Goal: Check status: Check status

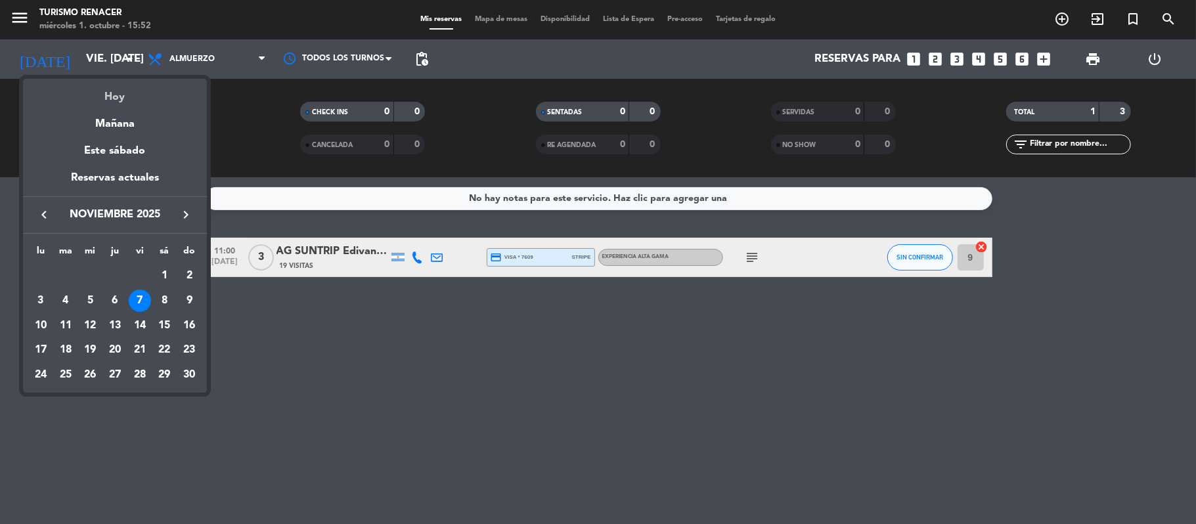
click at [117, 98] on div "Hoy" at bounding box center [115, 92] width 184 height 27
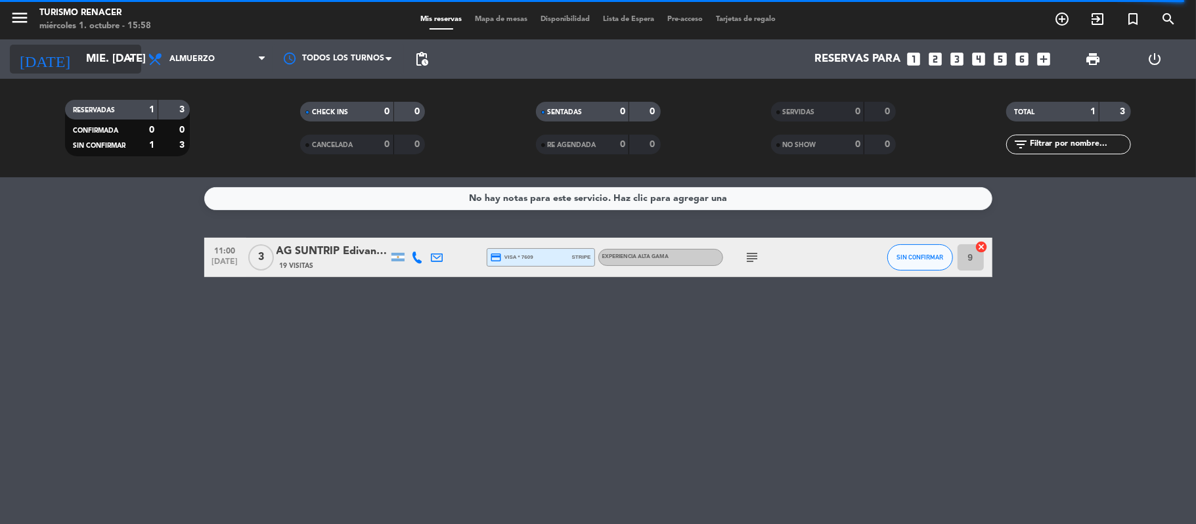
click at [87, 45] on div "[DATE] mié. [DATE] arrow_drop_down" at bounding box center [75, 59] width 131 height 29
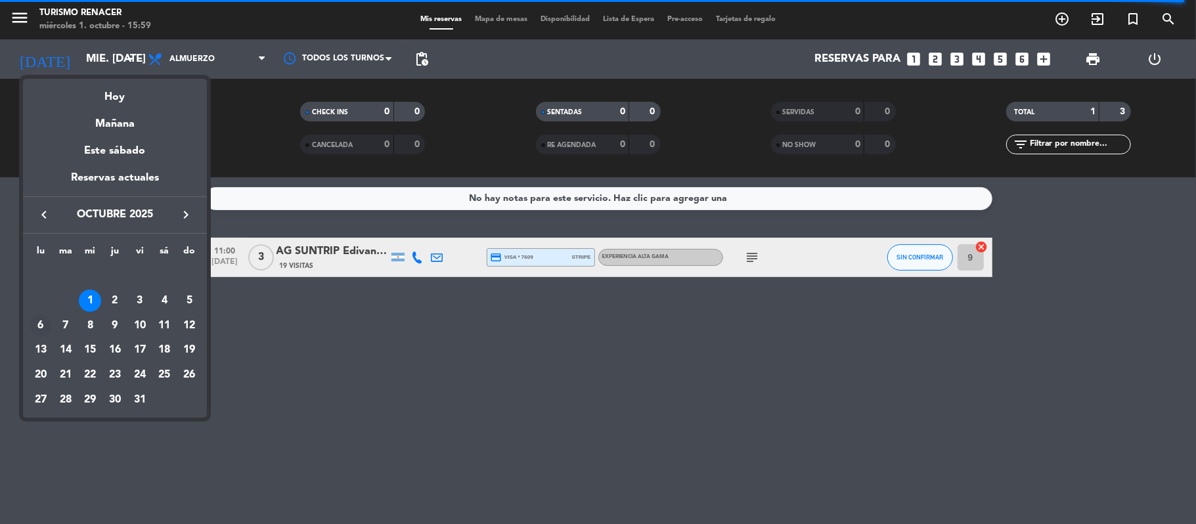
click at [46, 321] on div "6" at bounding box center [41, 326] width 22 height 22
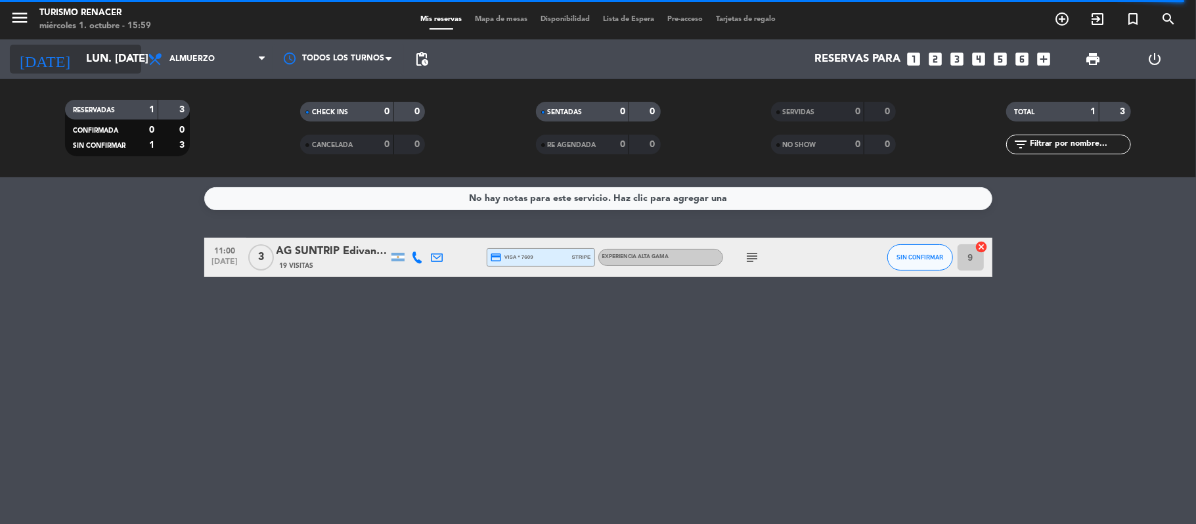
click at [108, 64] on input "lun. [DATE]" at bounding box center [150, 60] width 142 height 26
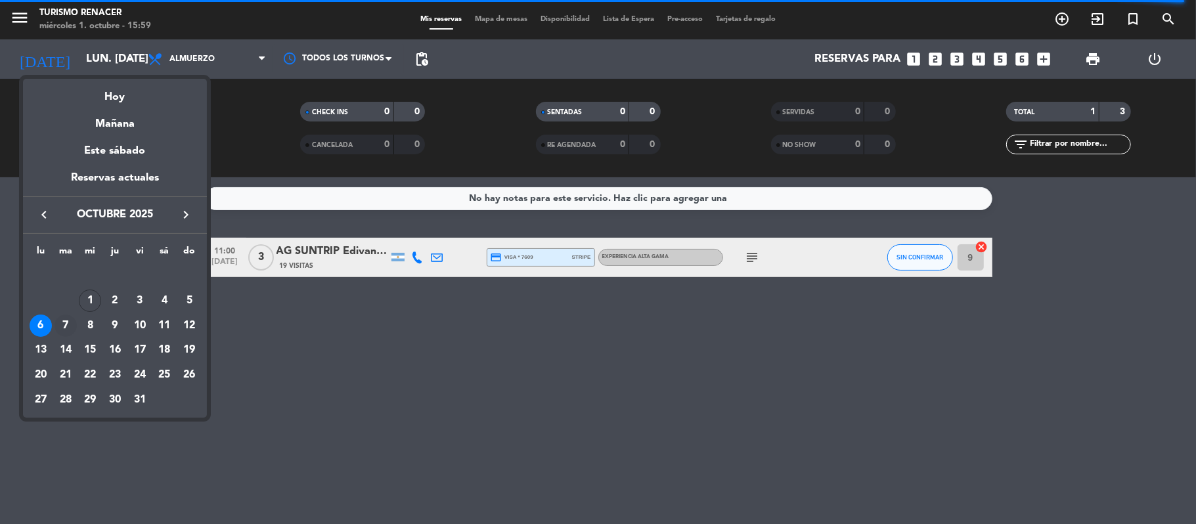
click at [66, 324] on div "7" at bounding box center [66, 326] width 22 height 22
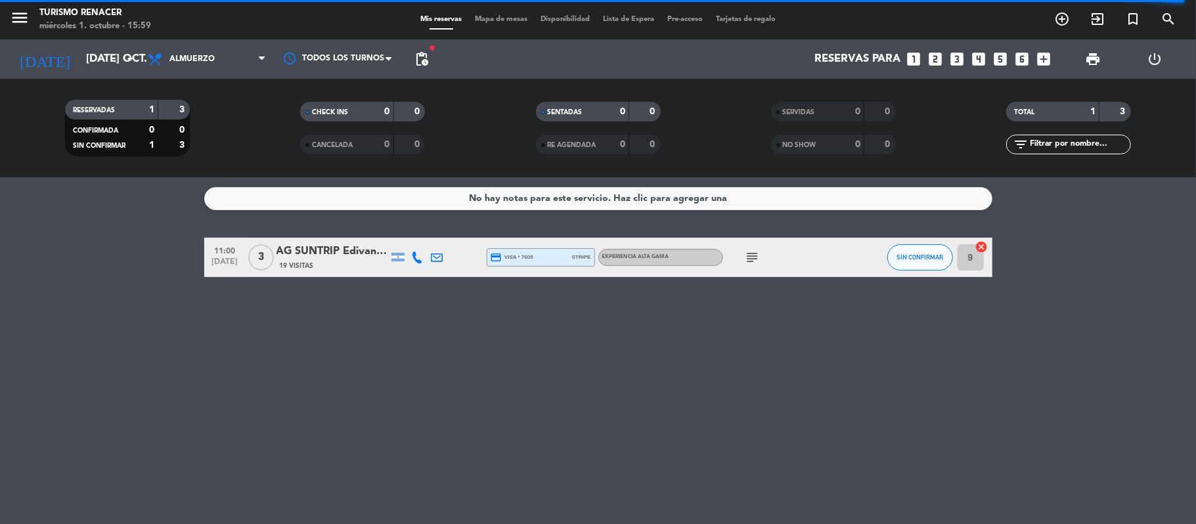
click at [93, 74] on div "[DATE] [DATE] oct. arrow_drop_down" at bounding box center [75, 58] width 131 height 39
click at [79, 62] on input "[DATE] oct." at bounding box center [150, 60] width 142 height 26
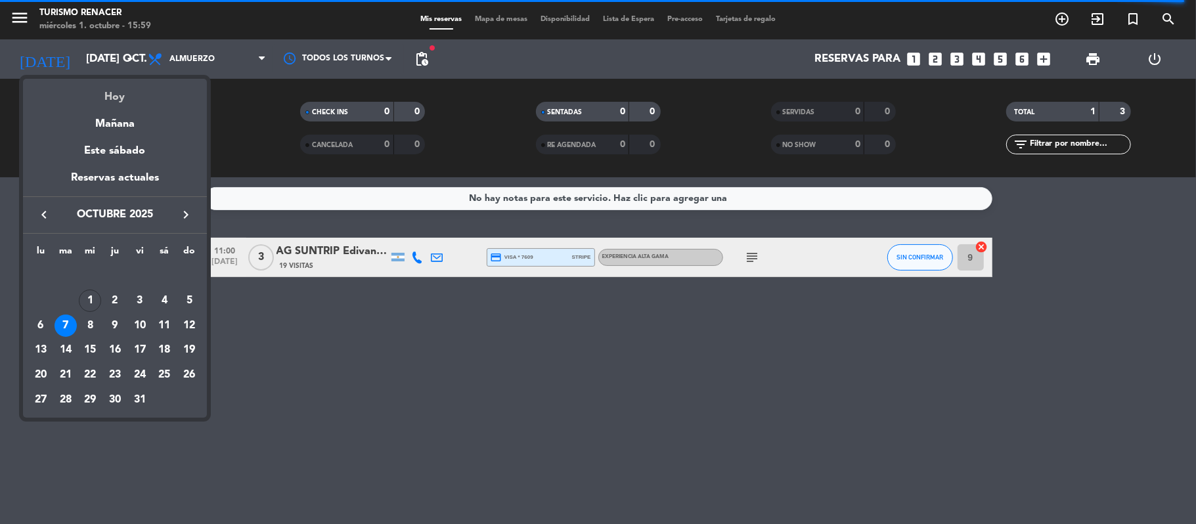
click at [105, 93] on div "Hoy" at bounding box center [115, 92] width 184 height 27
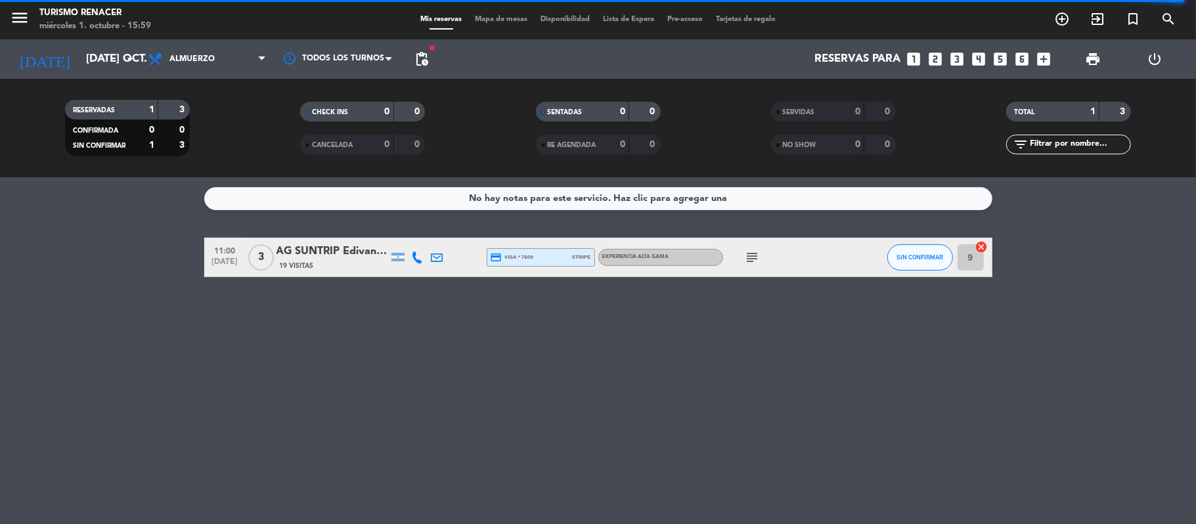
type input "mié. [DATE]"
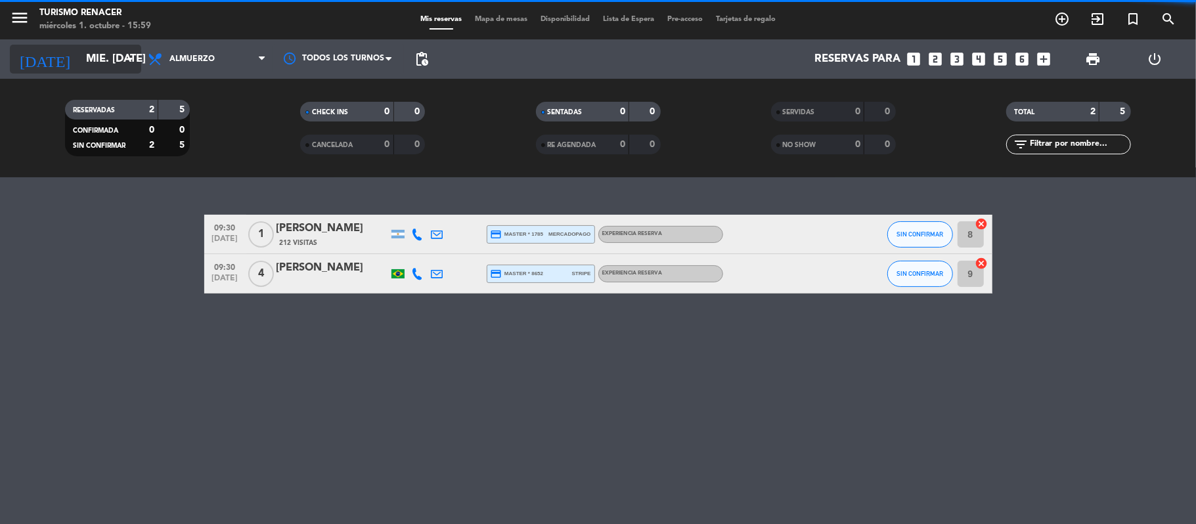
click at [83, 56] on input "mié. [DATE]" at bounding box center [150, 60] width 142 height 26
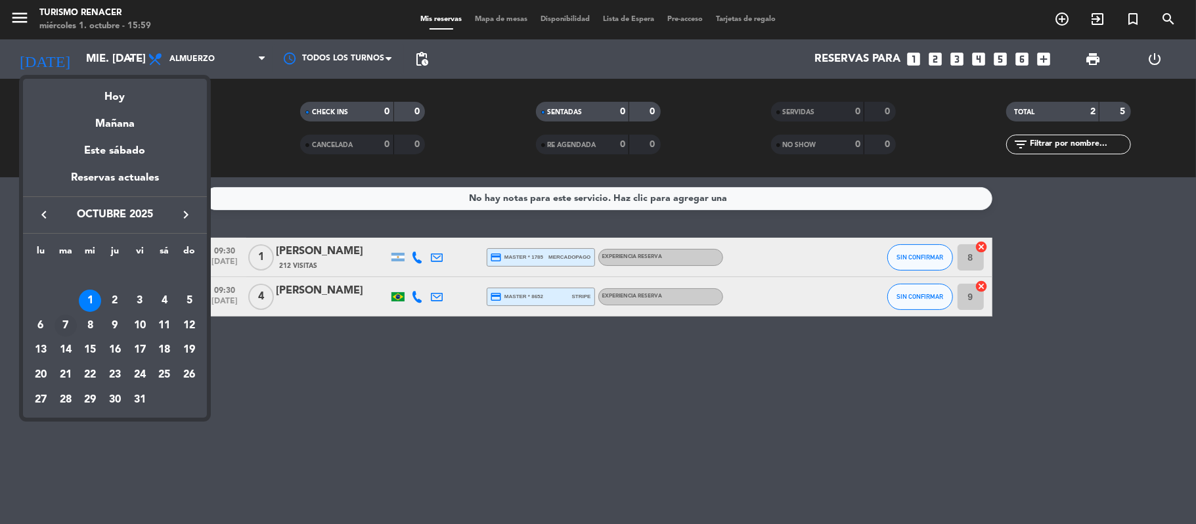
click at [59, 332] on div "7" at bounding box center [66, 326] width 22 height 22
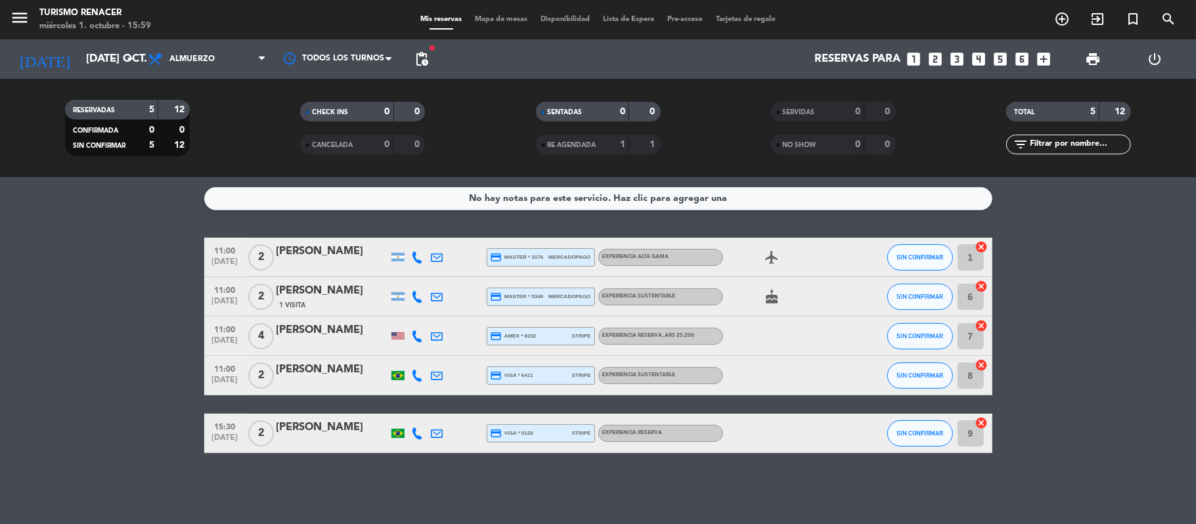
click at [98, 39] on div "[DATE] [DATE] oct. arrow_drop_down" at bounding box center [75, 58] width 131 height 39
click at [85, 66] on input "[DATE] oct." at bounding box center [150, 60] width 142 height 26
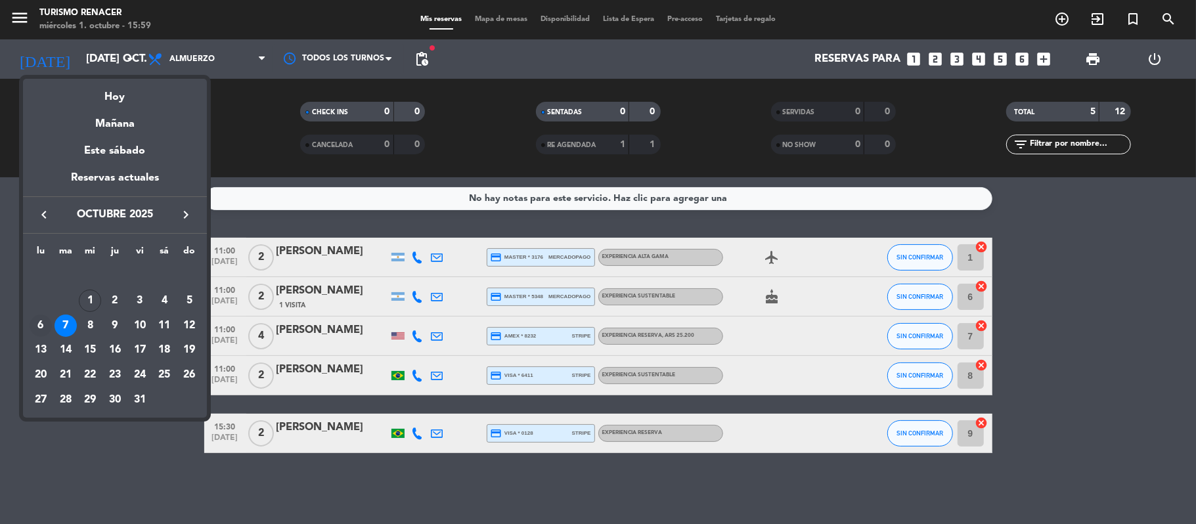
click at [40, 326] on div "6" at bounding box center [41, 326] width 22 height 22
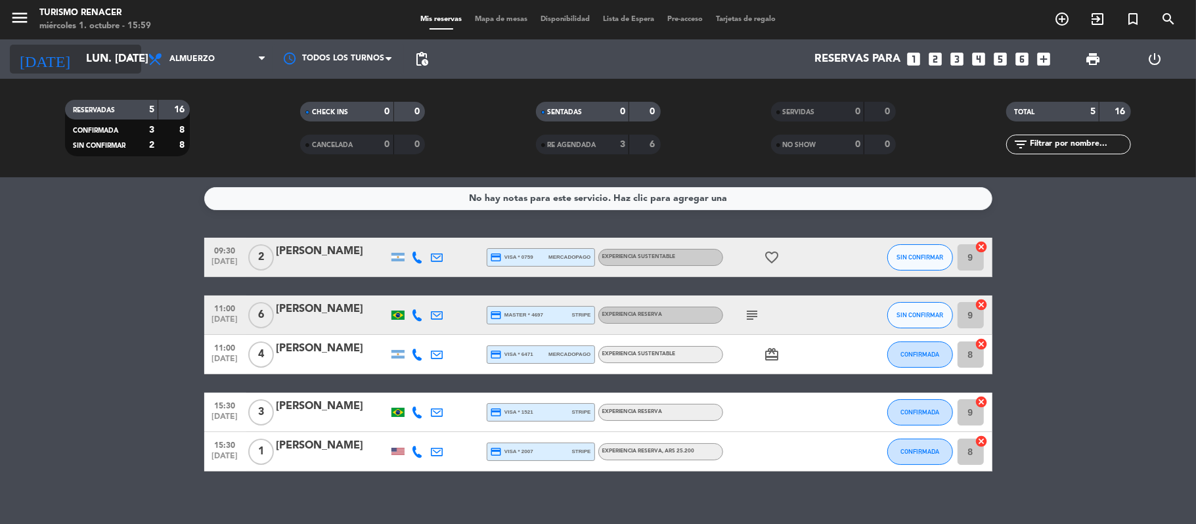
click at [108, 58] on input "lun. [DATE]" at bounding box center [150, 60] width 142 height 26
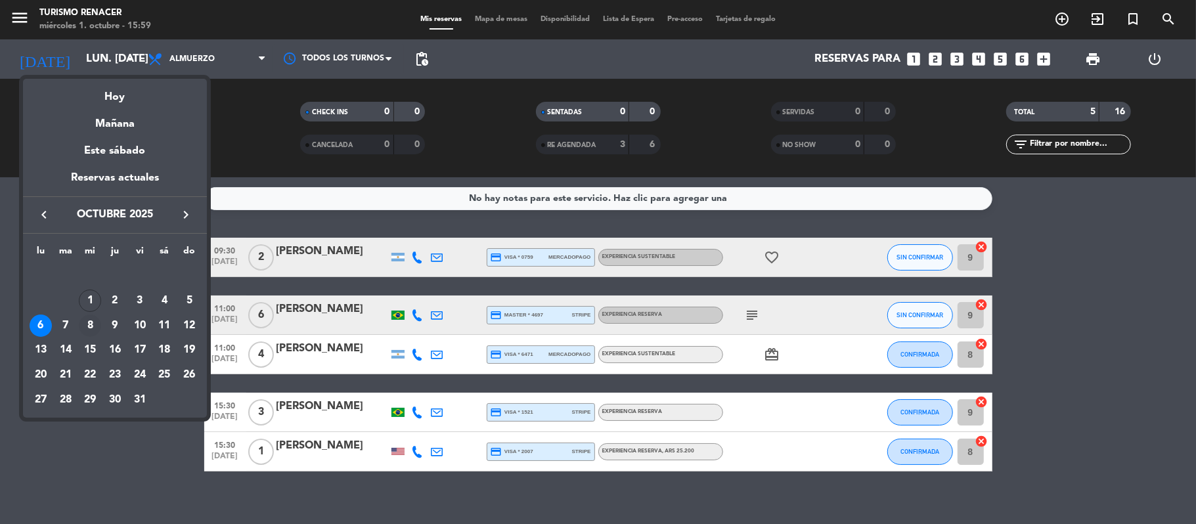
click at [92, 324] on div "8" at bounding box center [90, 326] width 22 height 22
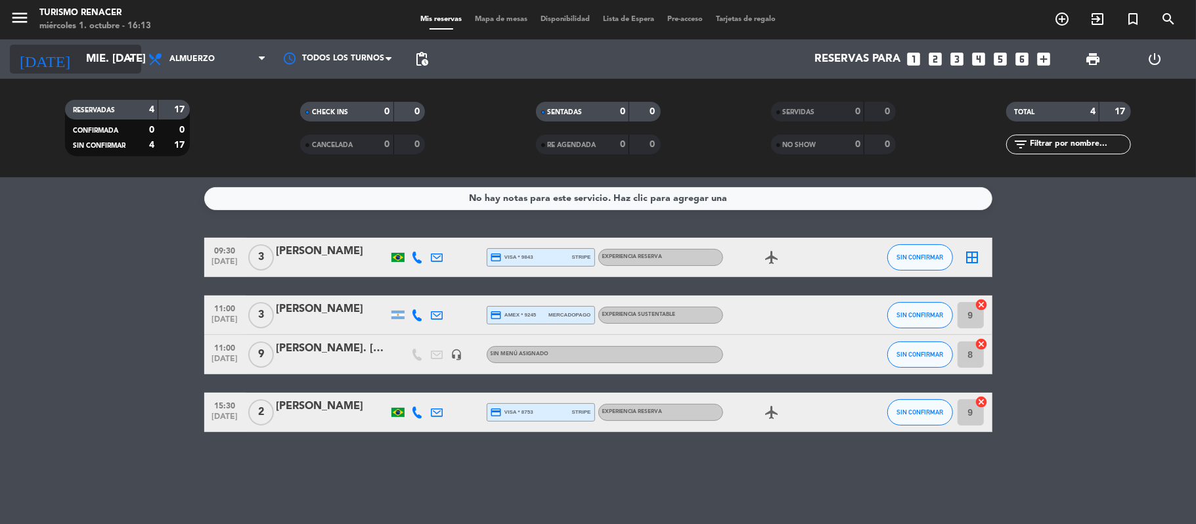
click at [116, 49] on input "mié. 8 oct." at bounding box center [150, 60] width 142 height 26
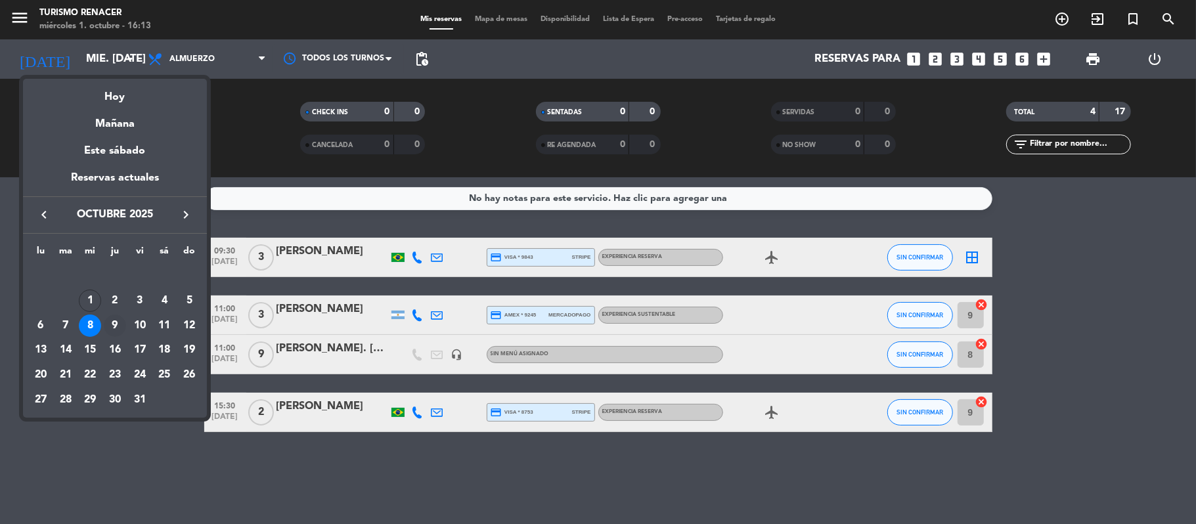
click at [113, 332] on div "9" at bounding box center [115, 326] width 22 height 22
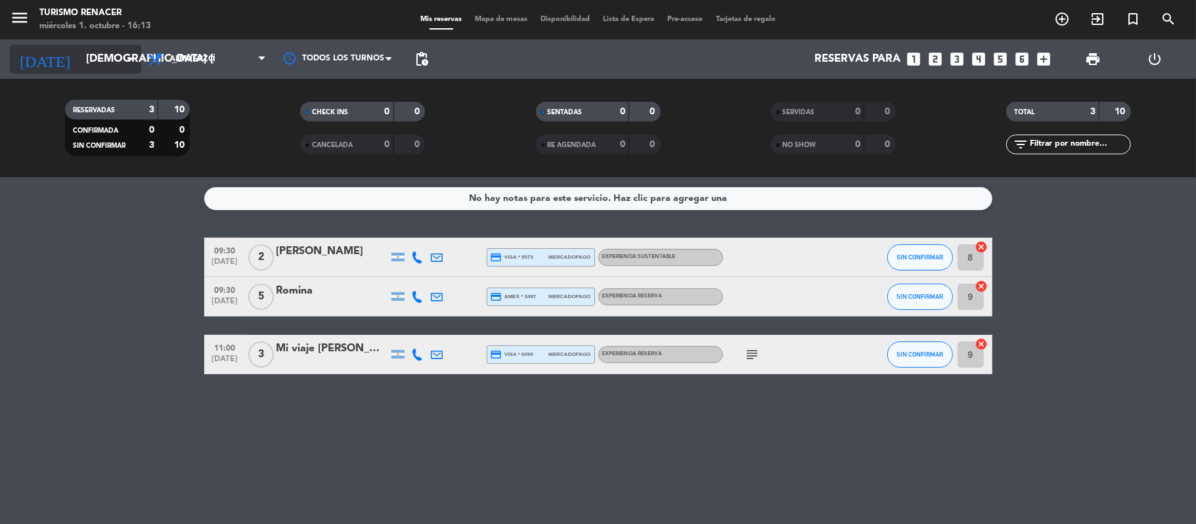
click at [106, 59] on input "jue. 9 oct." at bounding box center [150, 60] width 142 height 26
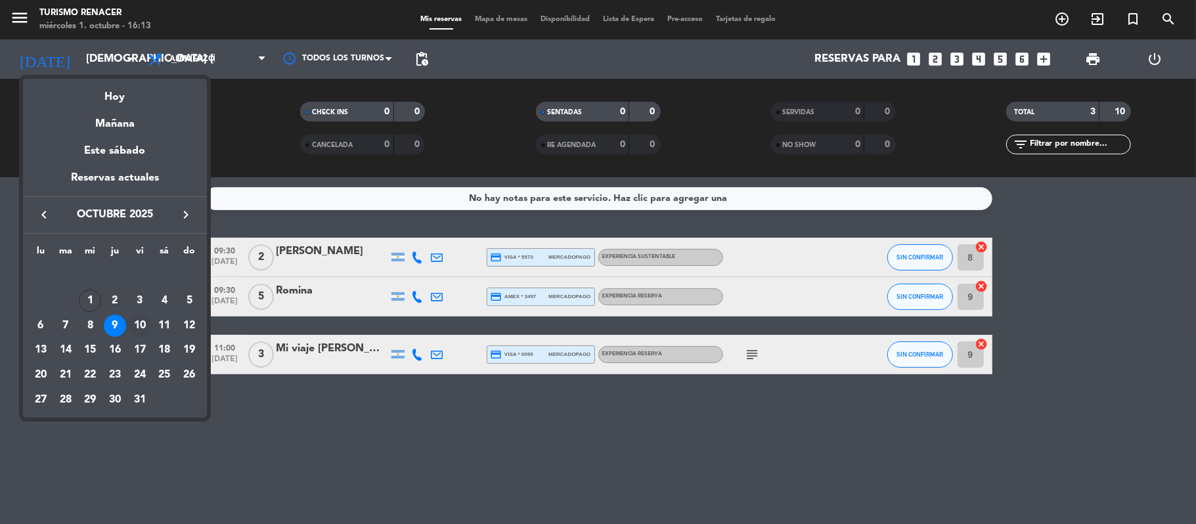
click at [139, 323] on div "10" at bounding box center [140, 326] width 22 height 22
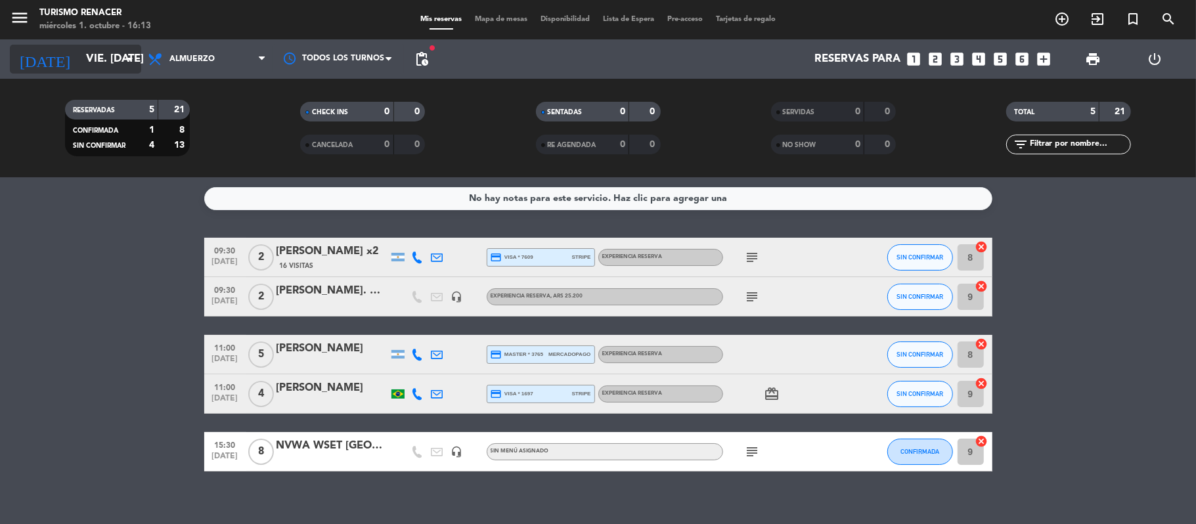
click at [39, 66] on icon "[DATE]" at bounding box center [45, 59] width 70 height 29
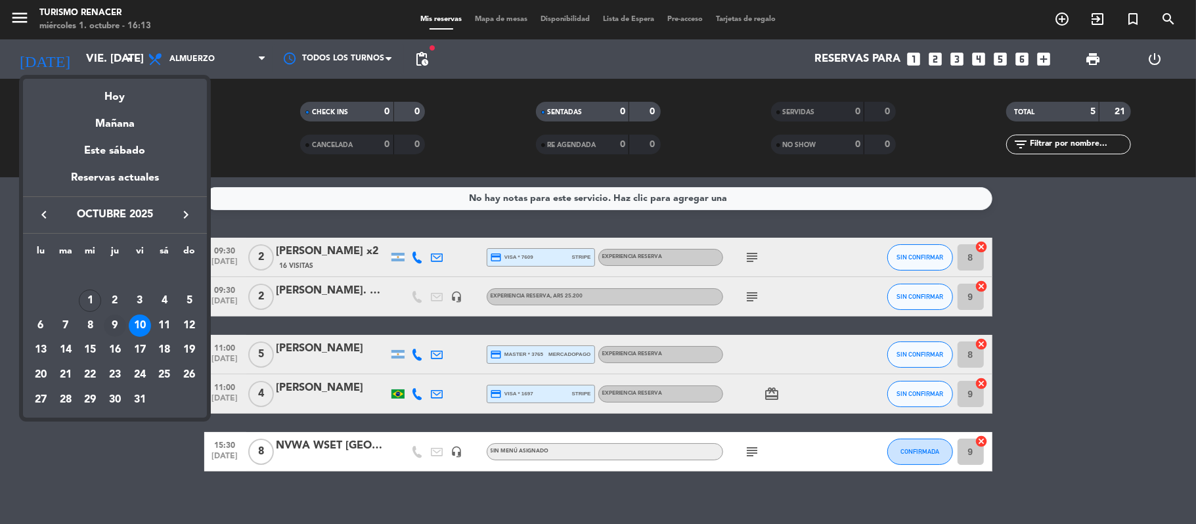
click at [111, 324] on div "9" at bounding box center [115, 326] width 22 height 22
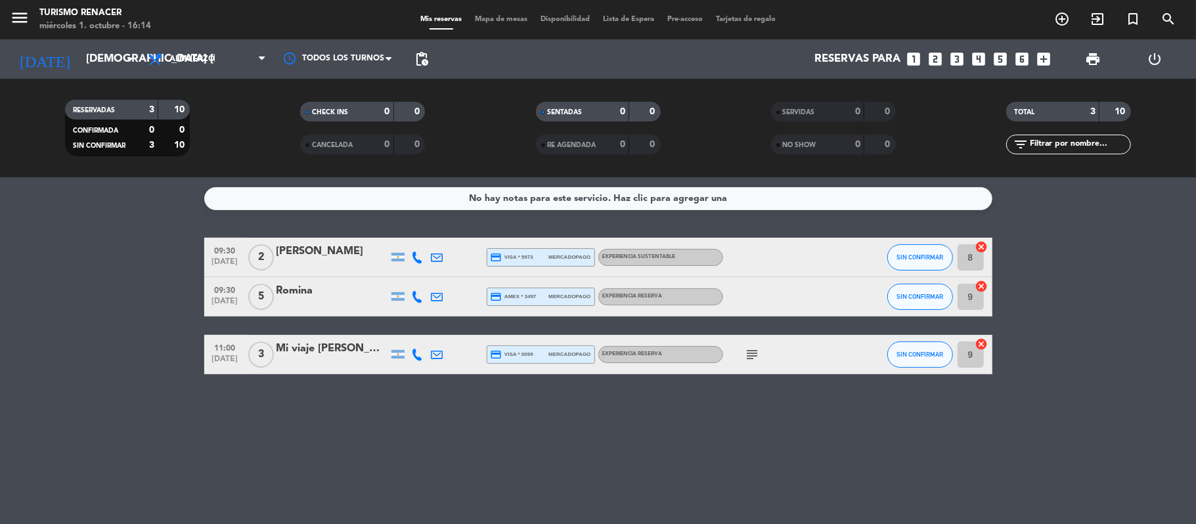
click at [8, 18] on div "menu Turismo Renacer miércoles 1. octubre - 16:14" at bounding box center [149, 20] width 299 height 31
click at [17, 18] on icon "menu" at bounding box center [20, 18] width 20 height 20
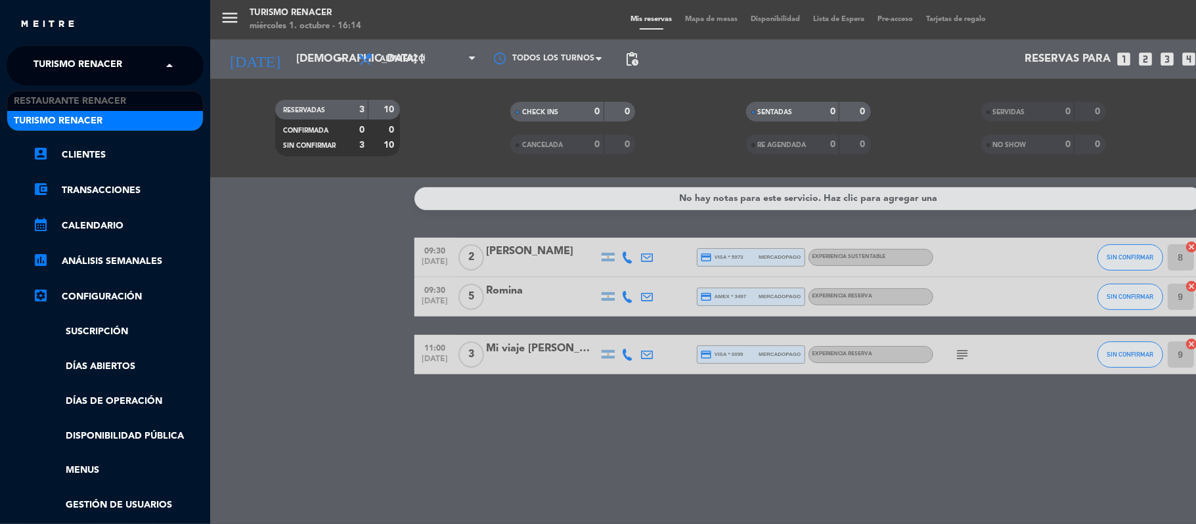
click at [133, 58] on div "× Turismo Renacer" at bounding box center [85, 66] width 114 height 28
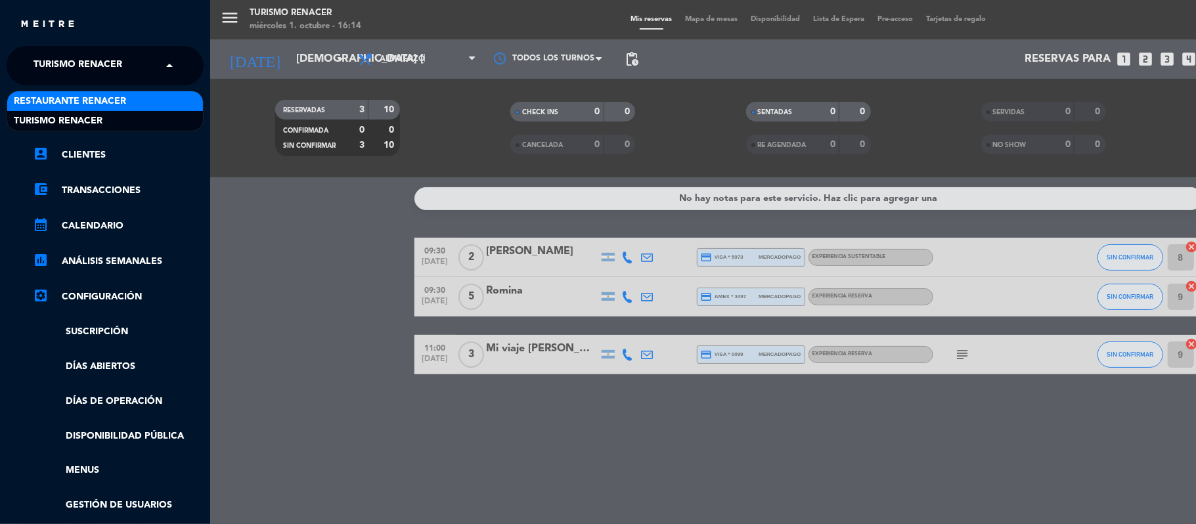
click at [114, 104] on span "Restaurante Renacer" at bounding box center [70, 101] width 112 height 15
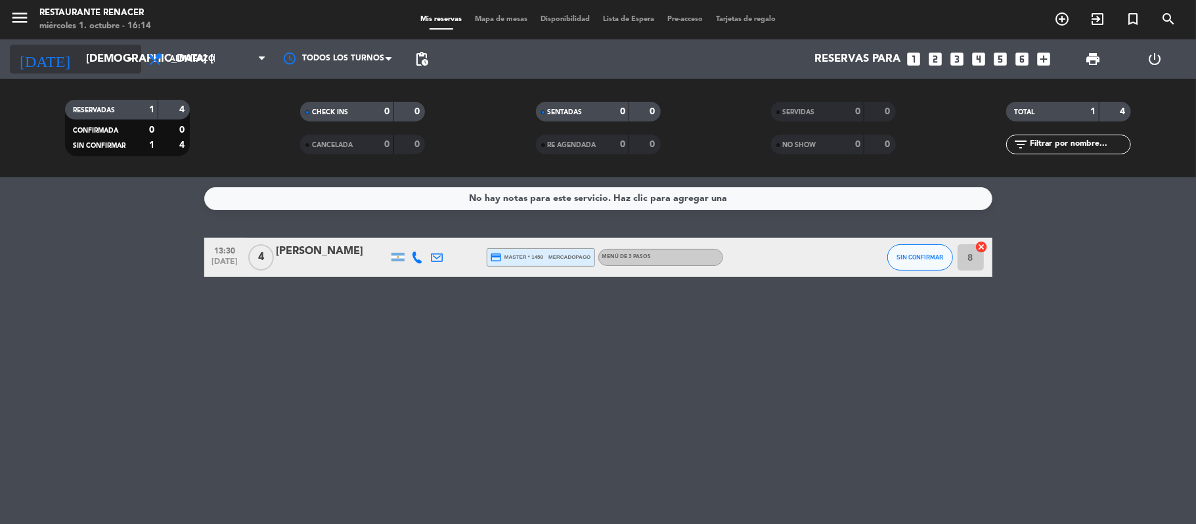
click at [114, 68] on input "jue. 9 oct." at bounding box center [150, 60] width 142 height 26
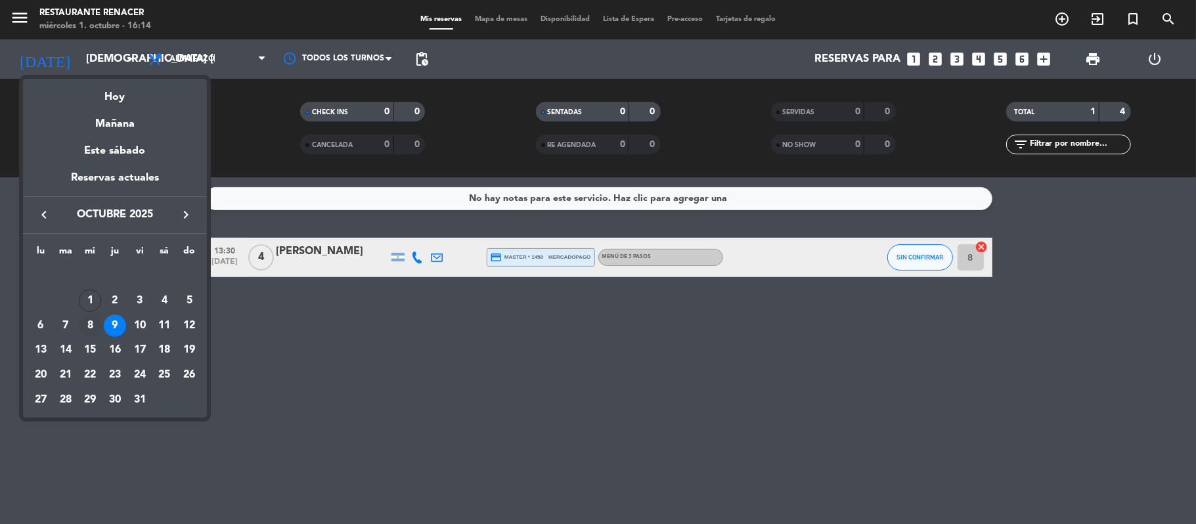
click at [83, 321] on div "8" at bounding box center [90, 326] width 22 height 22
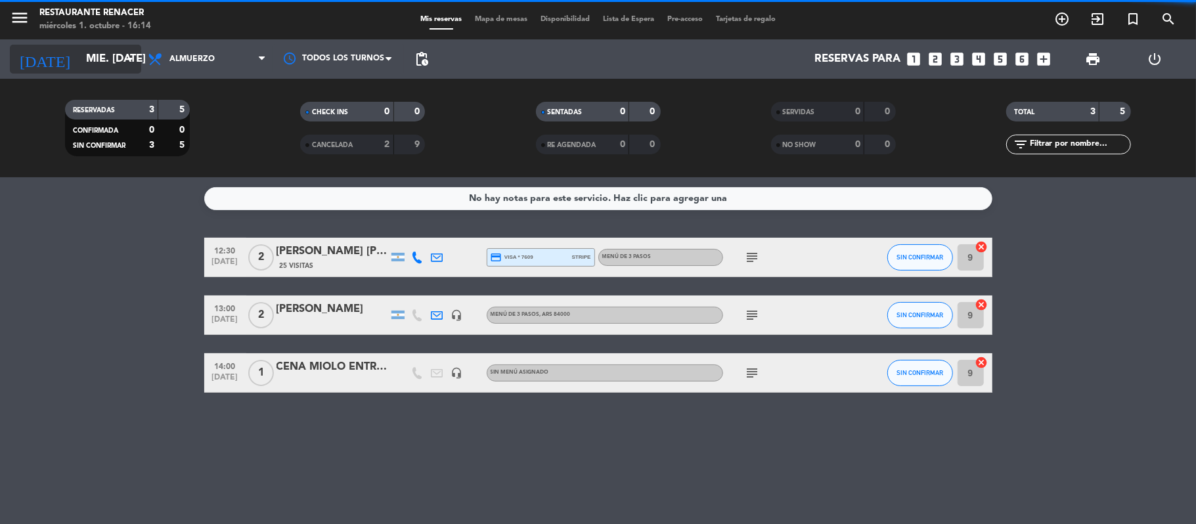
click at [100, 51] on input "mié. 8 oct." at bounding box center [150, 60] width 142 height 26
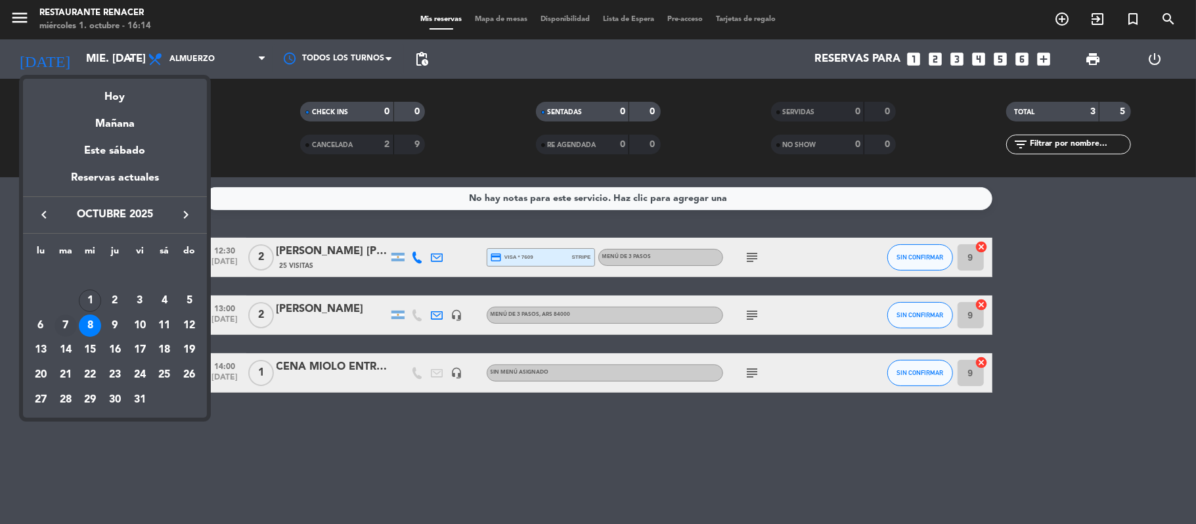
click at [59, 322] on div "7" at bounding box center [66, 326] width 22 height 22
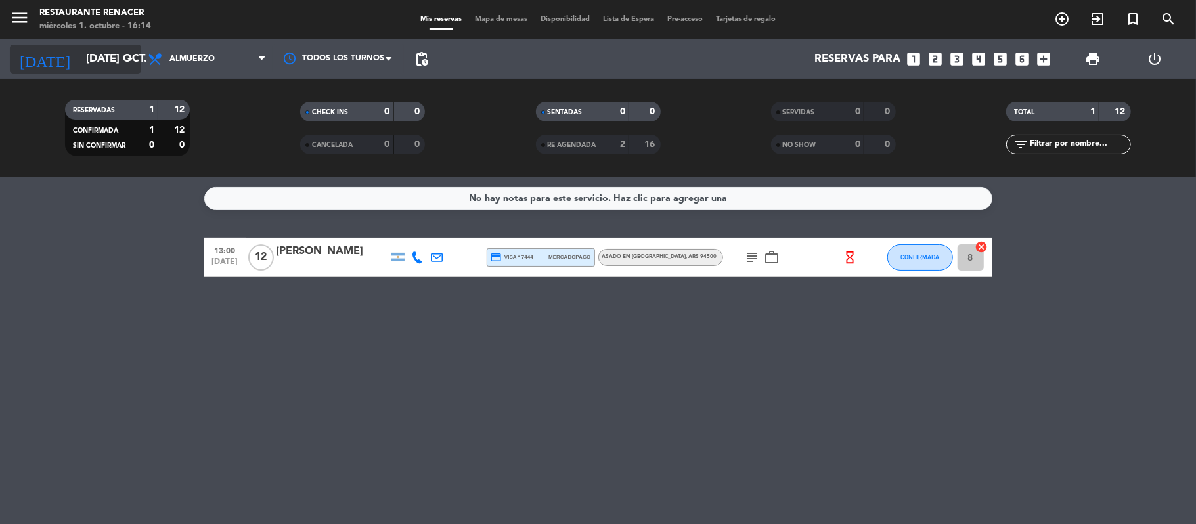
click at [96, 62] on input "[DATE] oct." at bounding box center [150, 60] width 142 height 26
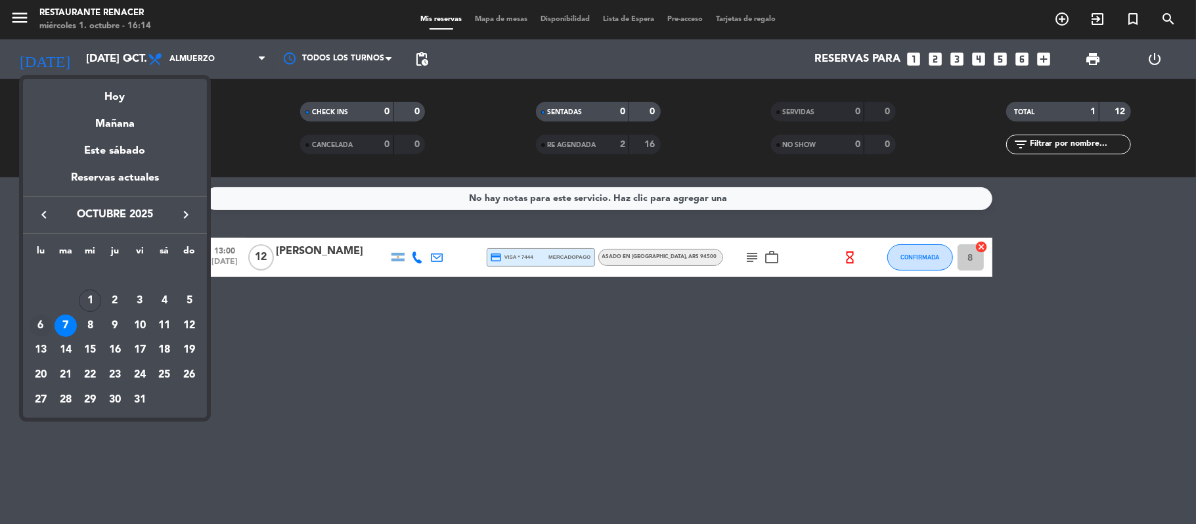
click at [49, 324] on div "6" at bounding box center [41, 326] width 22 height 22
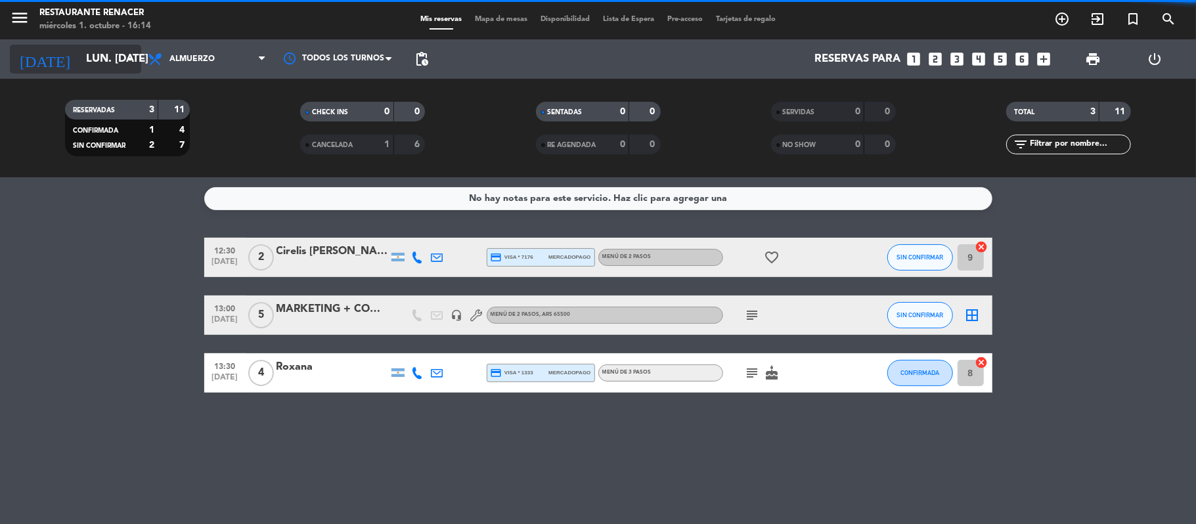
click at [106, 66] on input "lun. [DATE]" at bounding box center [150, 60] width 142 height 26
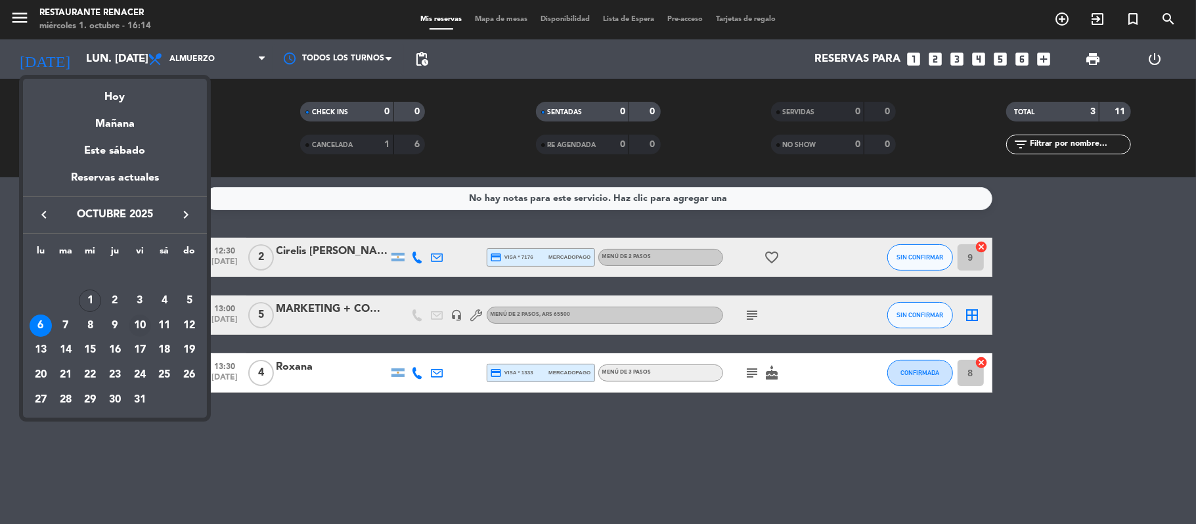
click at [132, 324] on div "10" at bounding box center [140, 326] width 22 height 22
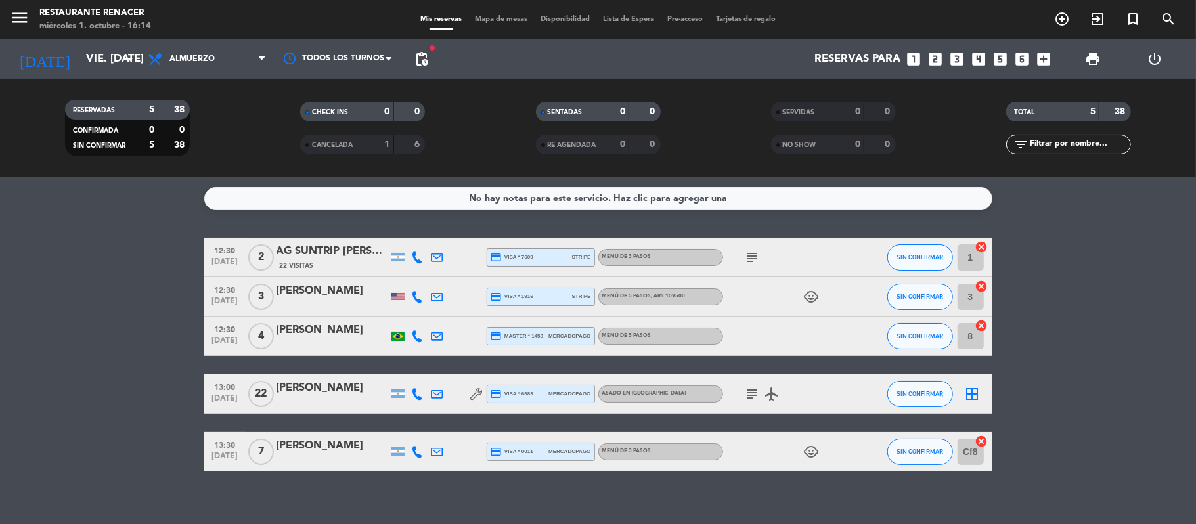
click at [6, 13] on div "menu Restaurante Renacer miércoles 1. octubre - 16:14" at bounding box center [149, 20] width 299 height 31
click at [16, 16] on icon "menu" at bounding box center [20, 18] width 20 height 20
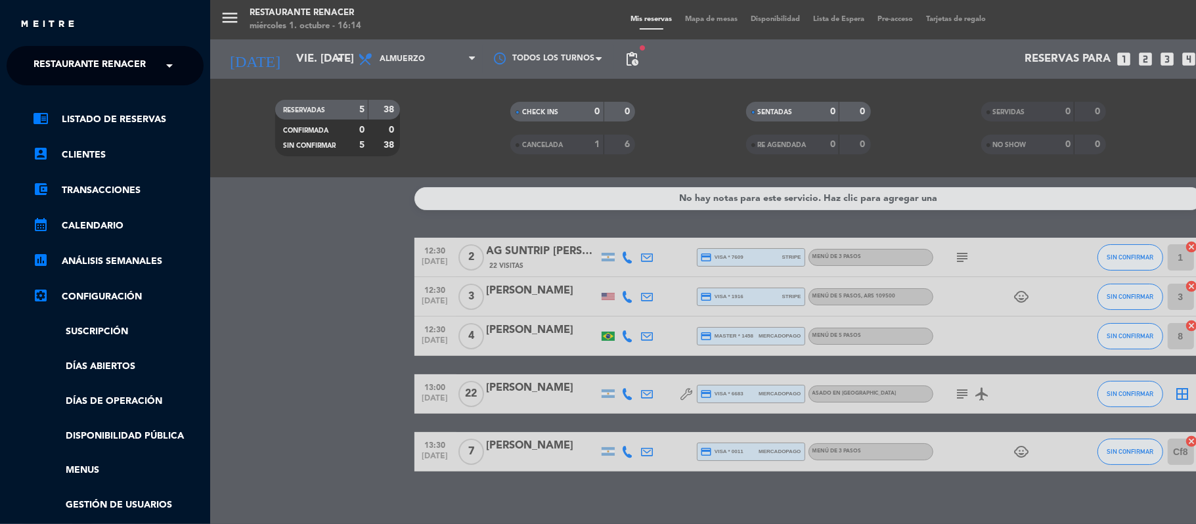
click at [83, 66] on span "Restaurante Renacer" at bounding box center [89, 66] width 112 height 28
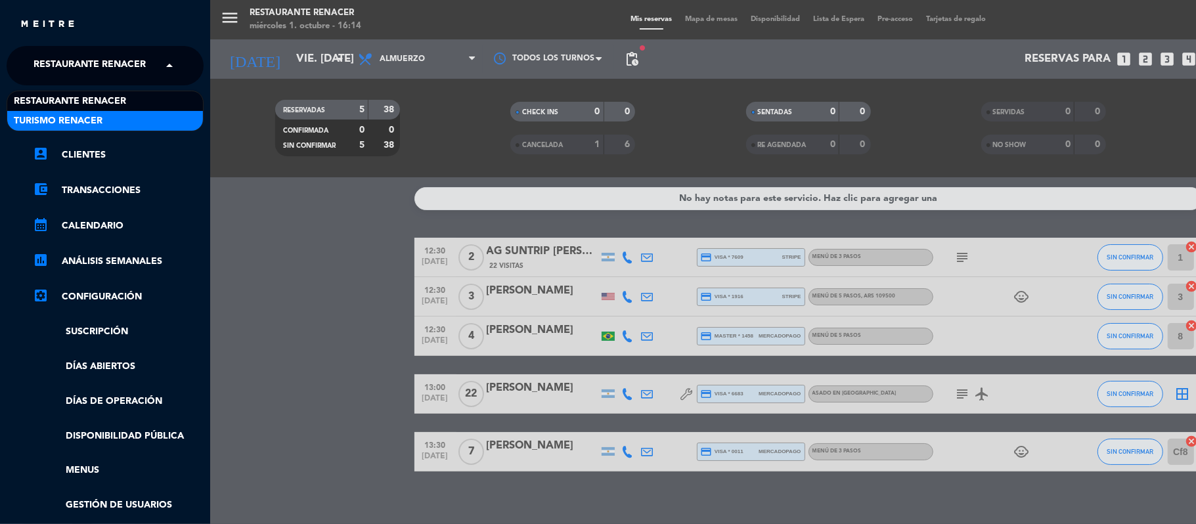
click at [87, 117] on div "Restaurante Renacer Turismo Renacer" at bounding box center [105, 110] width 196 height 39
click at [87, 117] on span "Turismo Renacer" at bounding box center [58, 121] width 89 height 15
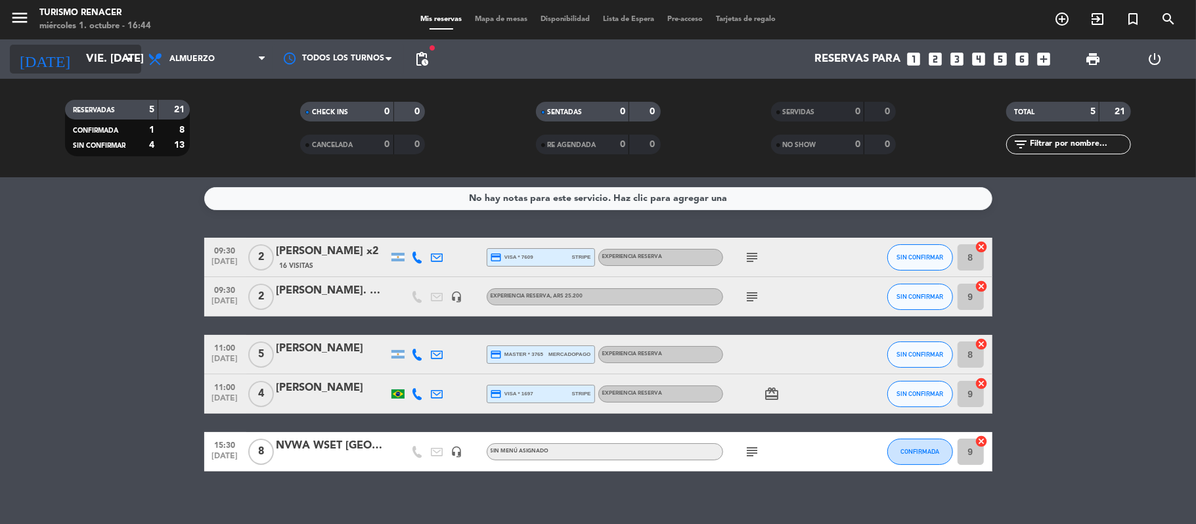
click at [87, 56] on input "vie. 10 oct." at bounding box center [150, 60] width 142 height 26
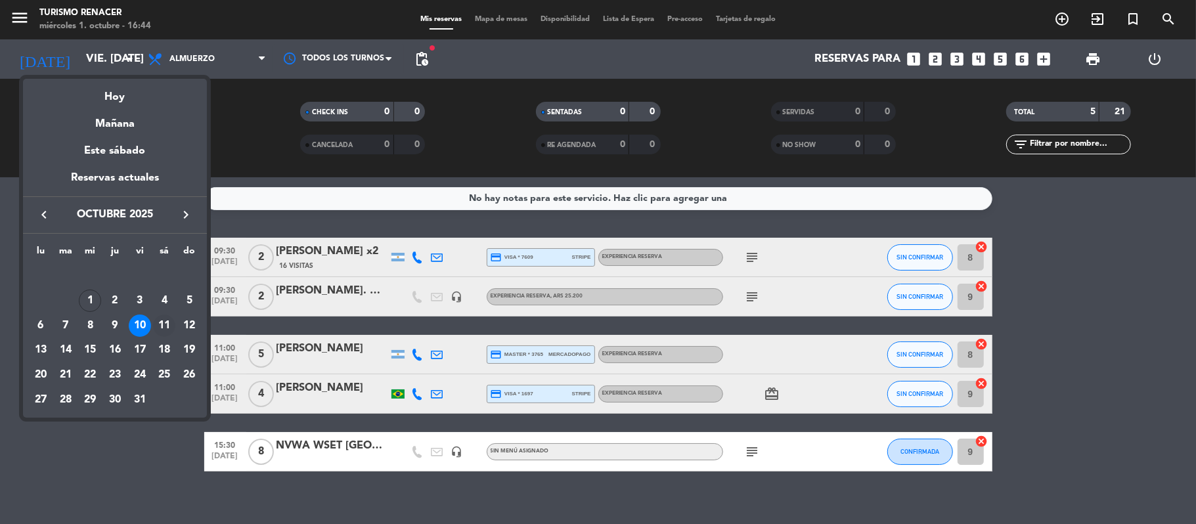
click at [162, 318] on div "11" at bounding box center [164, 326] width 22 height 22
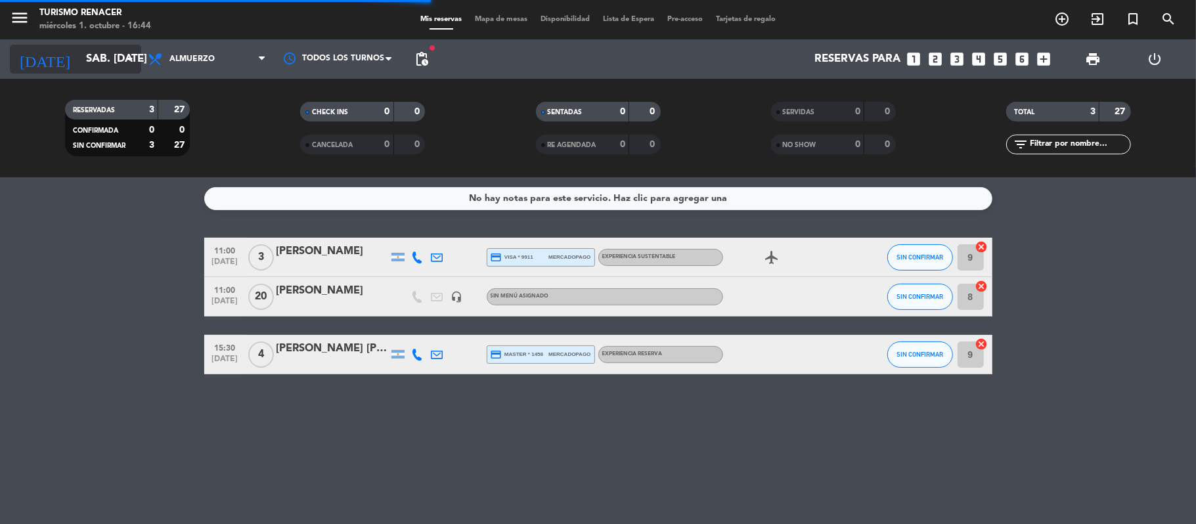
click at [114, 60] on input "sáb. 11 oct." at bounding box center [150, 60] width 142 height 26
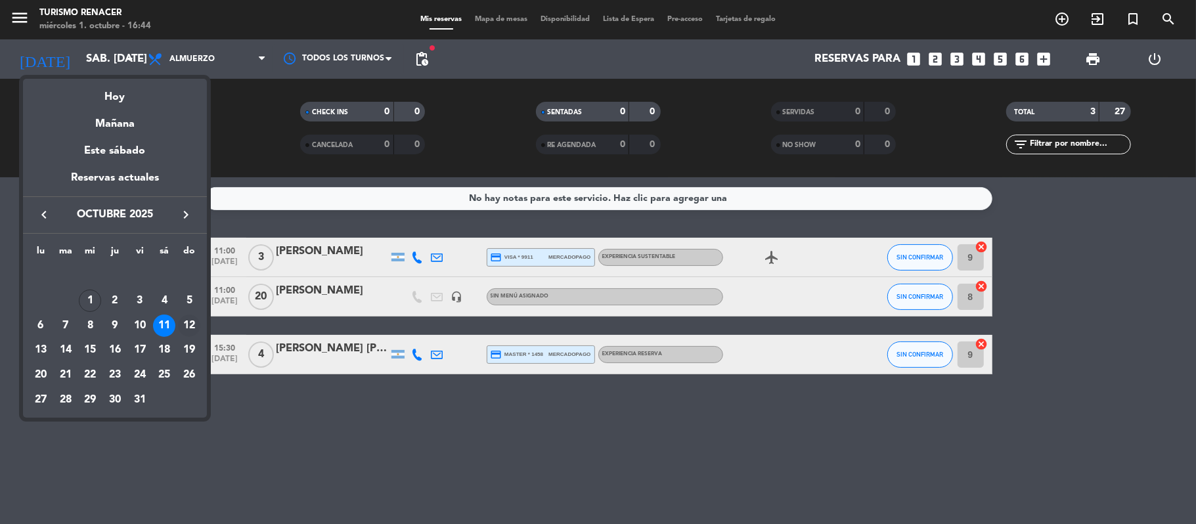
click at [190, 324] on div "12" at bounding box center [189, 326] width 22 height 22
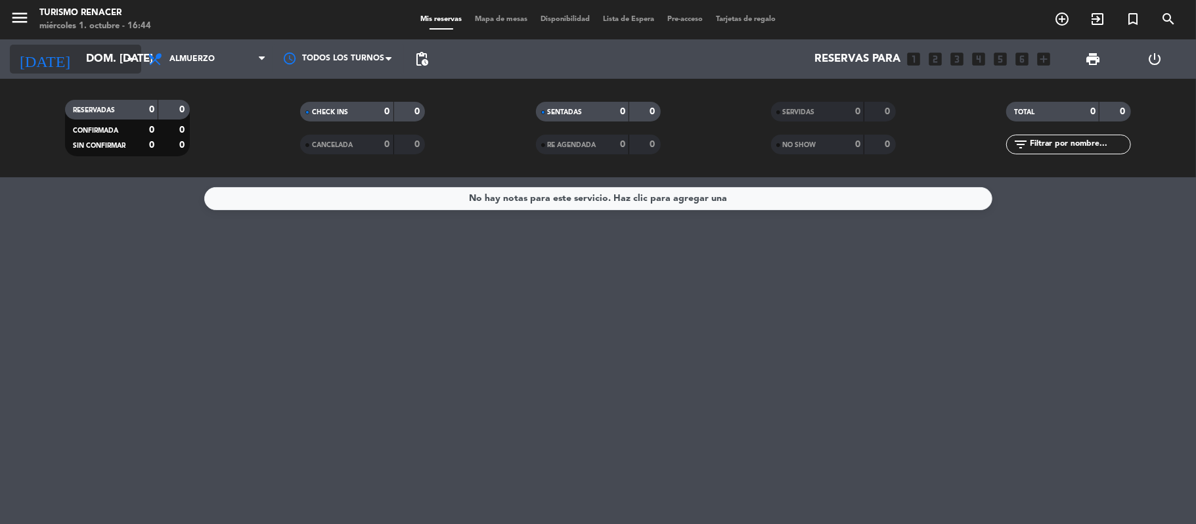
click at [125, 63] on icon "arrow_drop_down" at bounding box center [130, 59] width 16 height 16
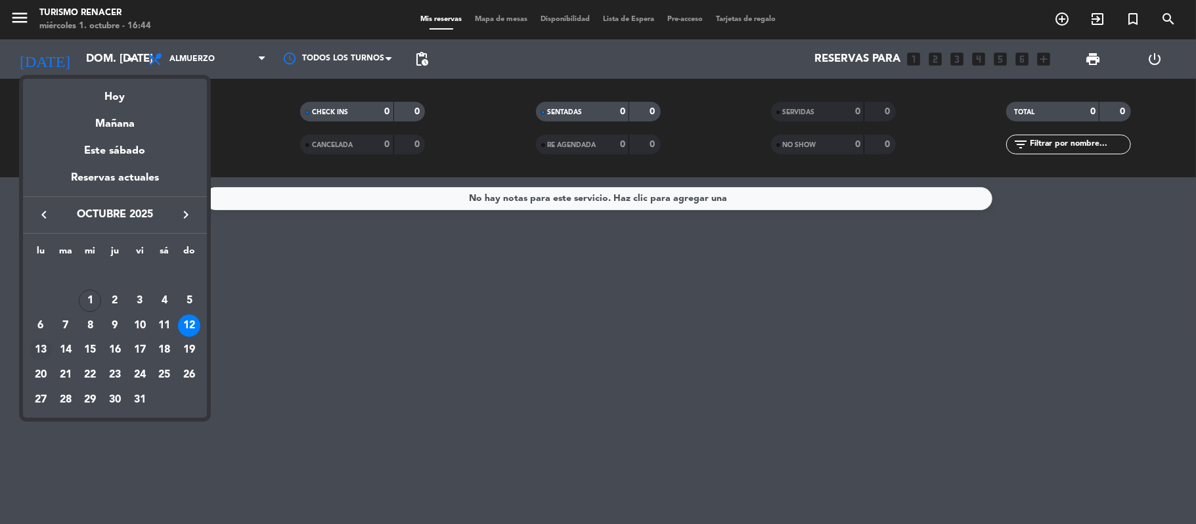
click at [43, 345] on div "13" at bounding box center [41, 350] width 22 height 22
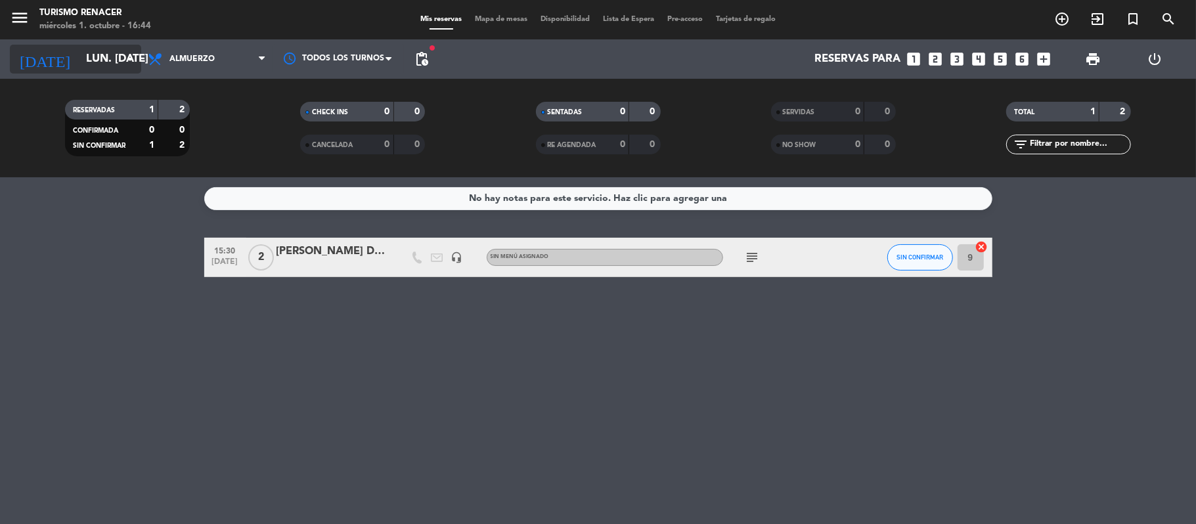
click at [95, 64] on input "lun. 13 oct." at bounding box center [150, 60] width 142 height 26
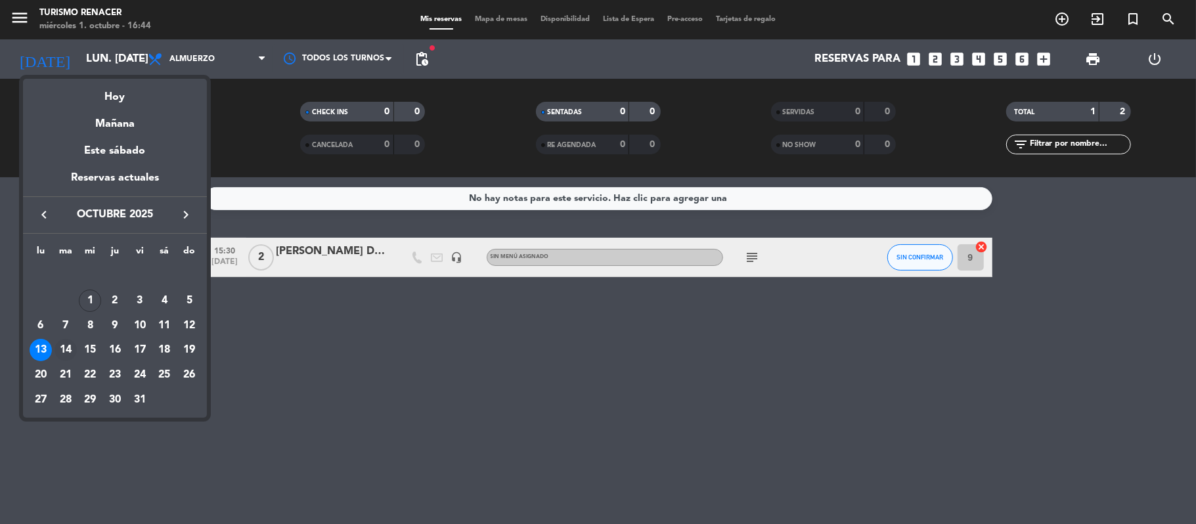
click at [61, 344] on div "14" at bounding box center [66, 350] width 22 height 22
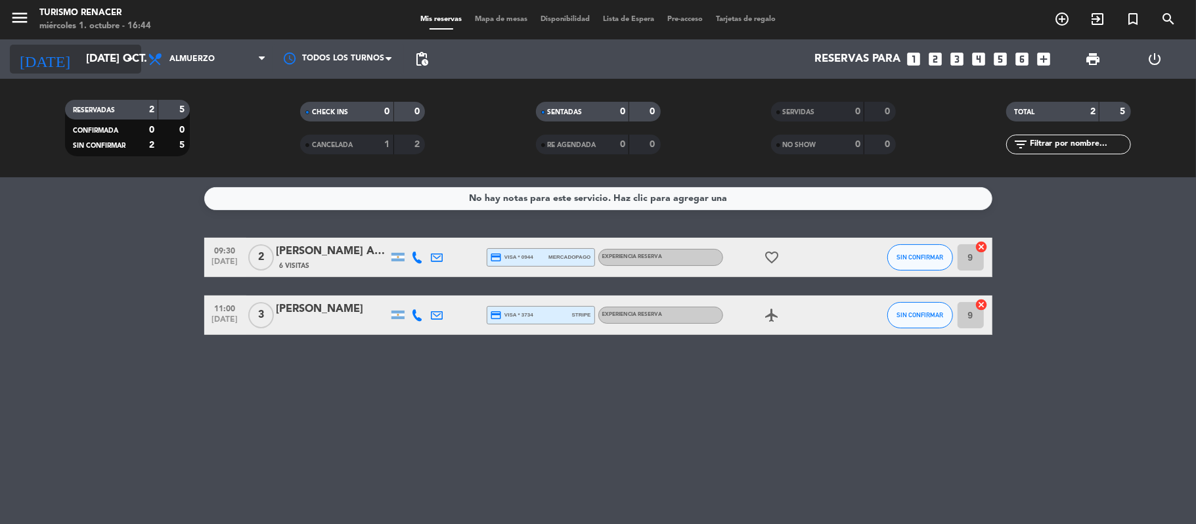
click at [87, 51] on input "mar. 14 oct." at bounding box center [150, 60] width 142 height 26
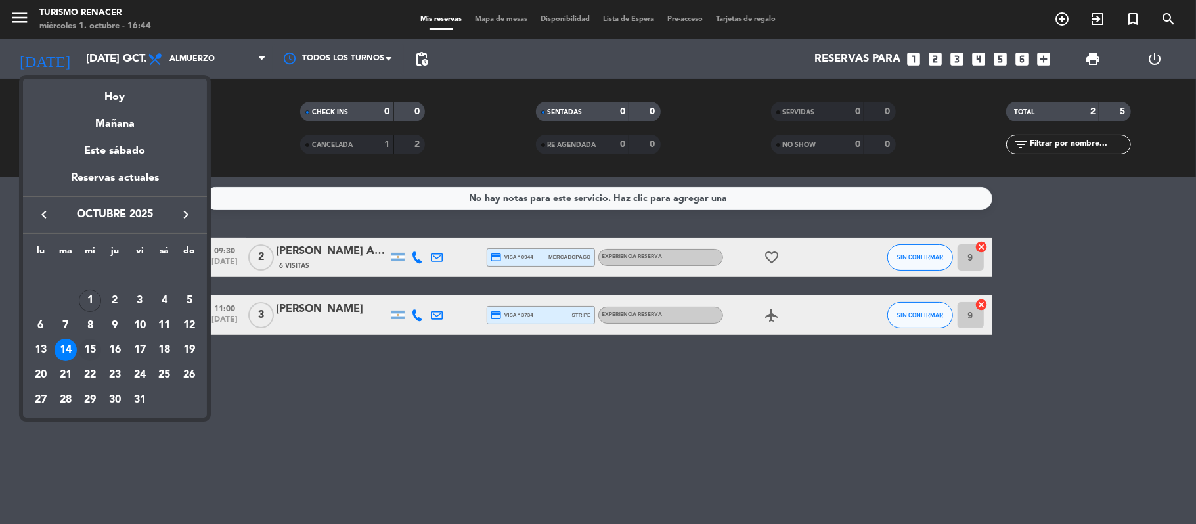
click at [93, 338] on td "15" at bounding box center [89, 350] width 25 height 25
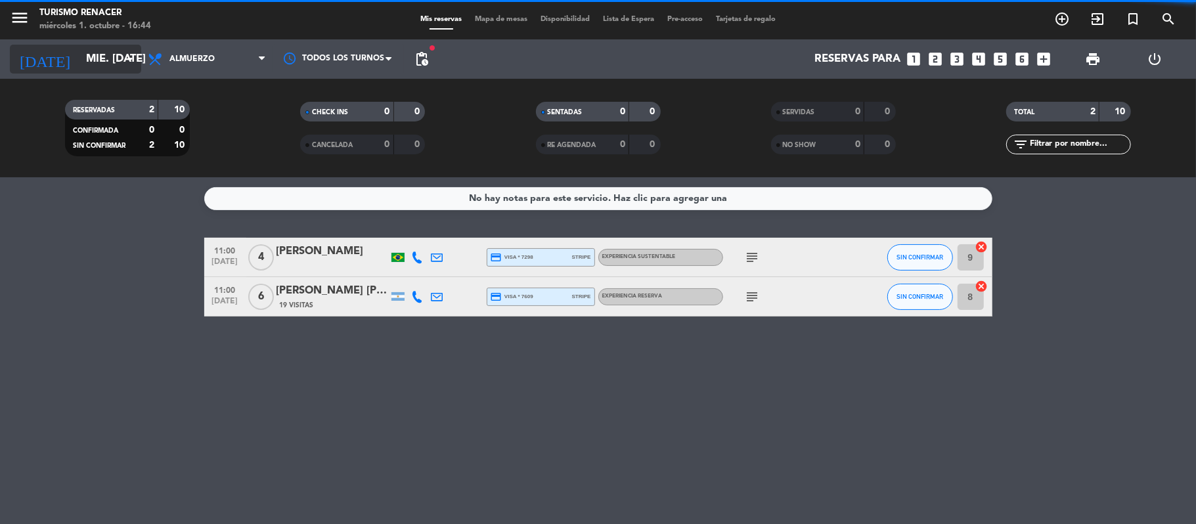
click at [79, 55] on input "mié. 15 oct." at bounding box center [150, 60] width 142 height 26
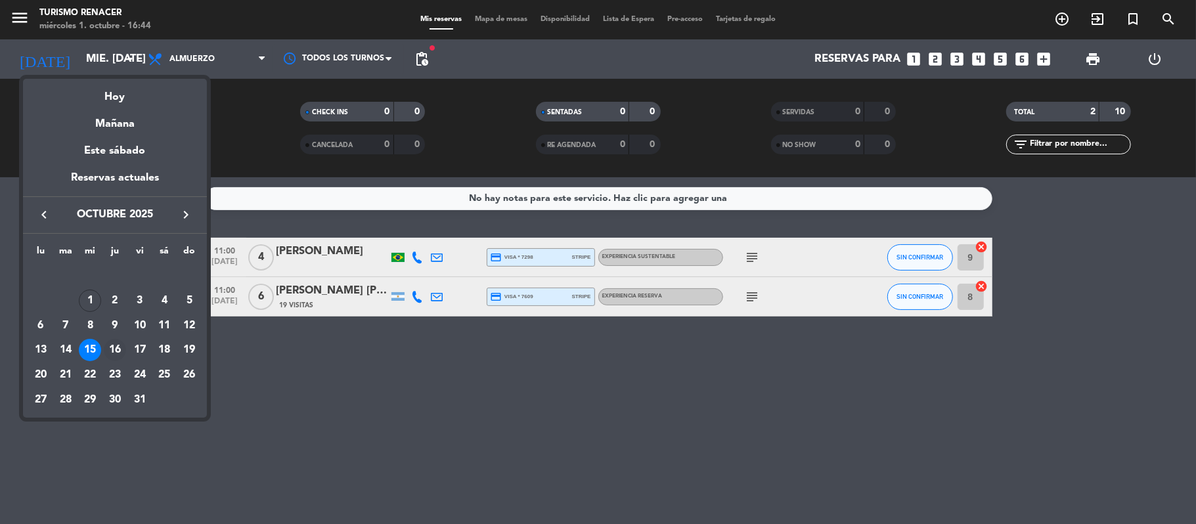
click at [116, 353] on div "16" at bounding box center [115, 350] width 22 height 22
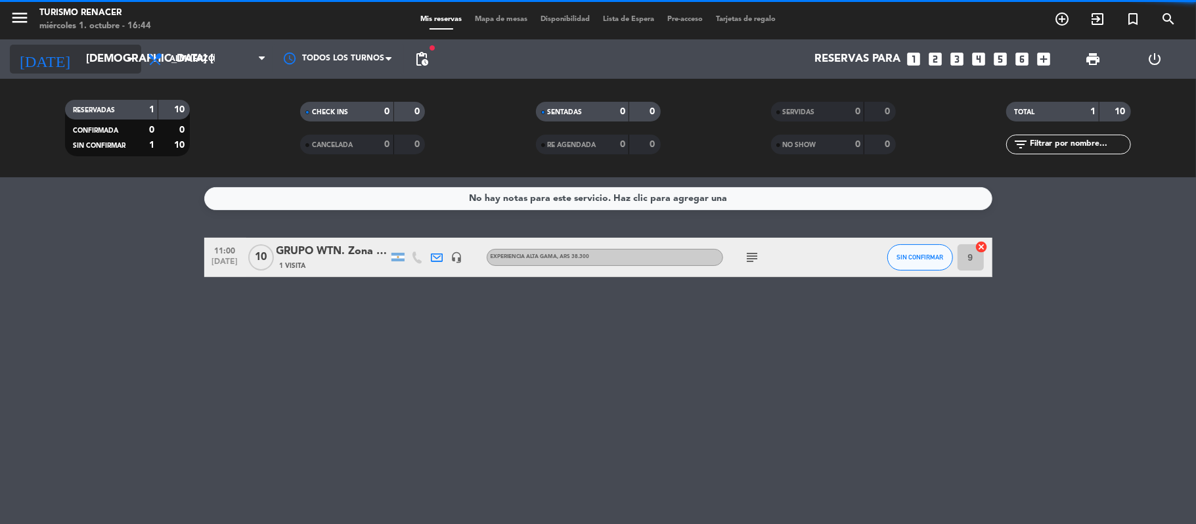
click at [79, 48] on input "jue. 16 oct." at bounding box center [150, 60] width 142 height 26
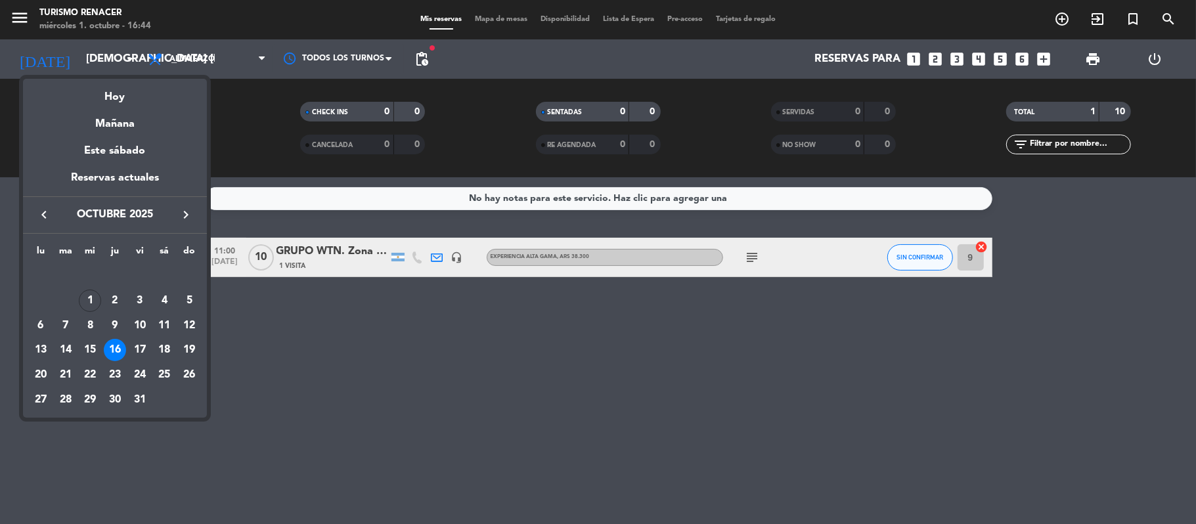
click at [368, 250] on div at bounding box center [598, 262] width 1196 height 524
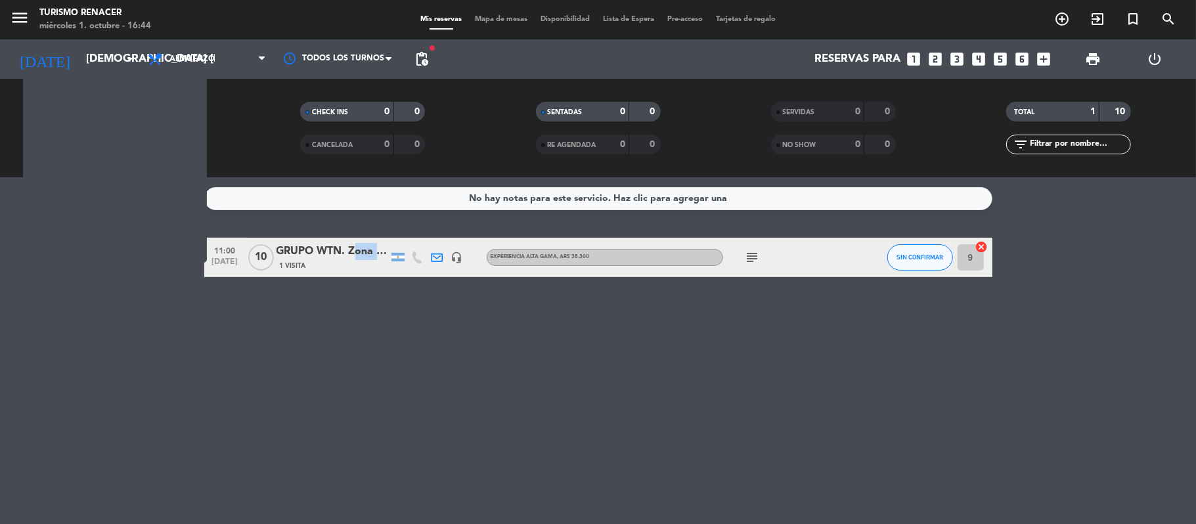
click at [368, 250] on div "GRUPO WTN. Zona Malbec" at bounding box center [332, 251] width 112 height 17
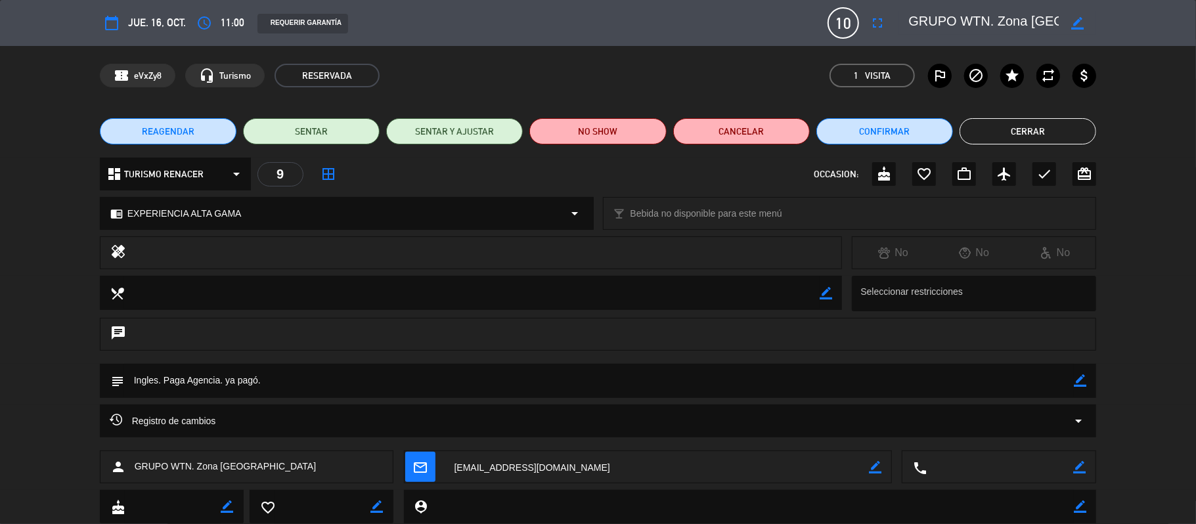
click at [1051, 131] on button "Cerrar" at bounding box center [1028, 131] width 137 height 26
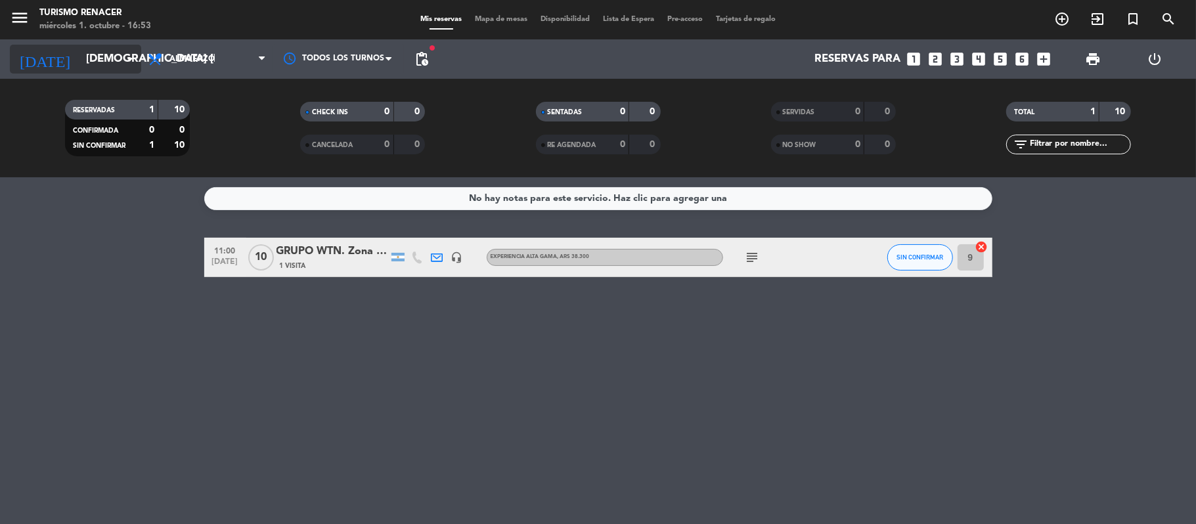
click at [119, 53] on input "jue. 16 oct." at bounding box center [150, 60] width 142 height 26
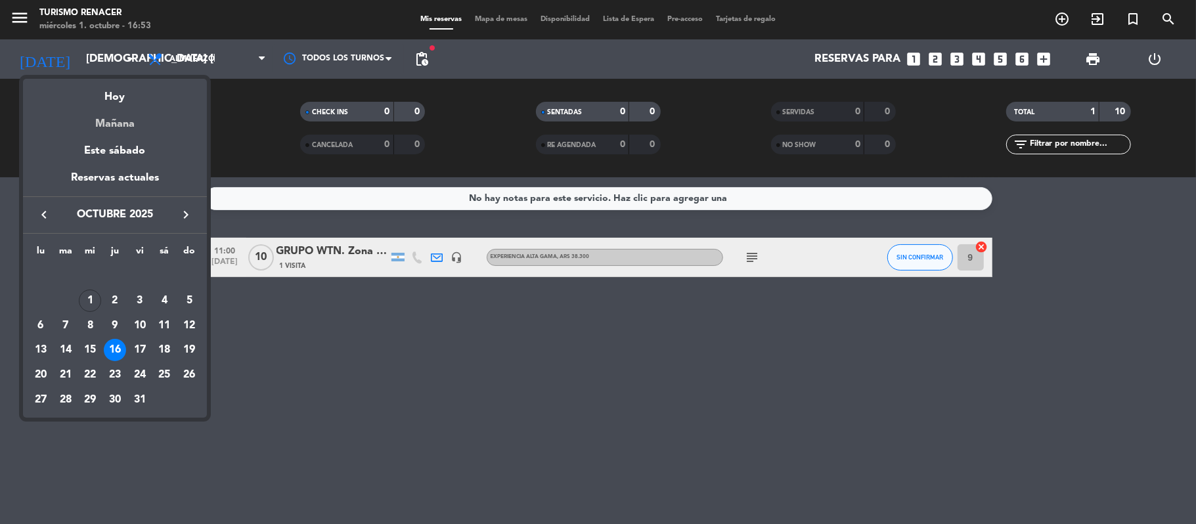
click at [122, 121] on div "Mañana" at bounding box center [115, 119] width 184 height 27
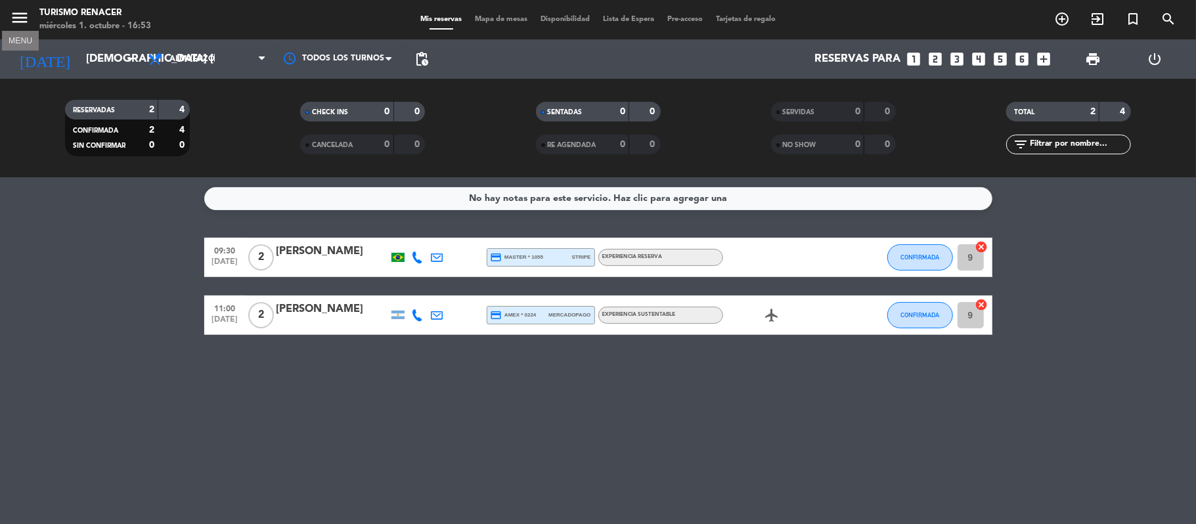
click at [19, 14] on icon "menu" at bounding box center [20, 18] width 20 height 20
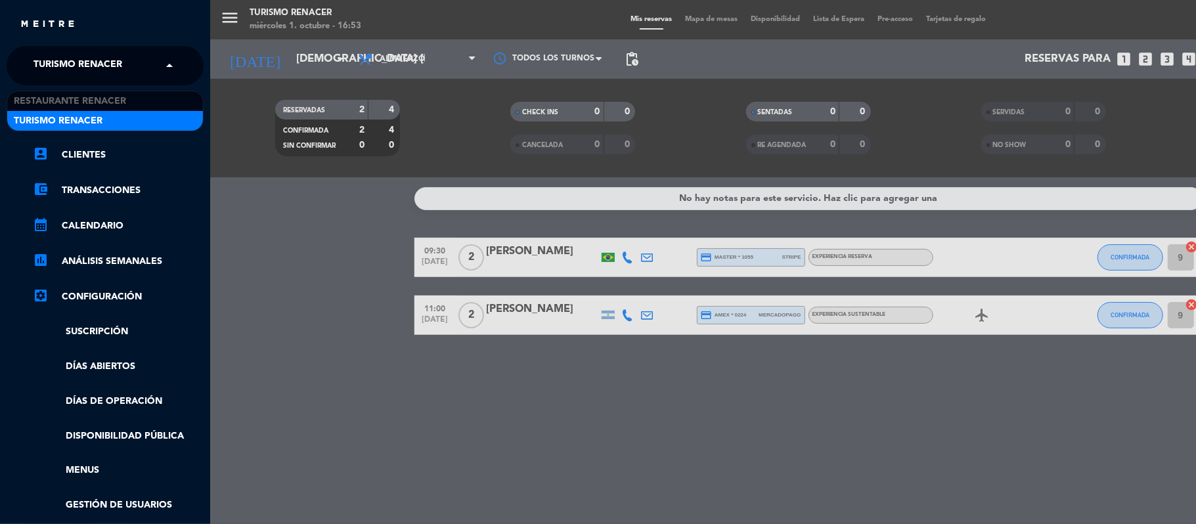
click at [87, 64] on span "Turismo Renacer" at bounding box center [77, 66] width 89 height 28
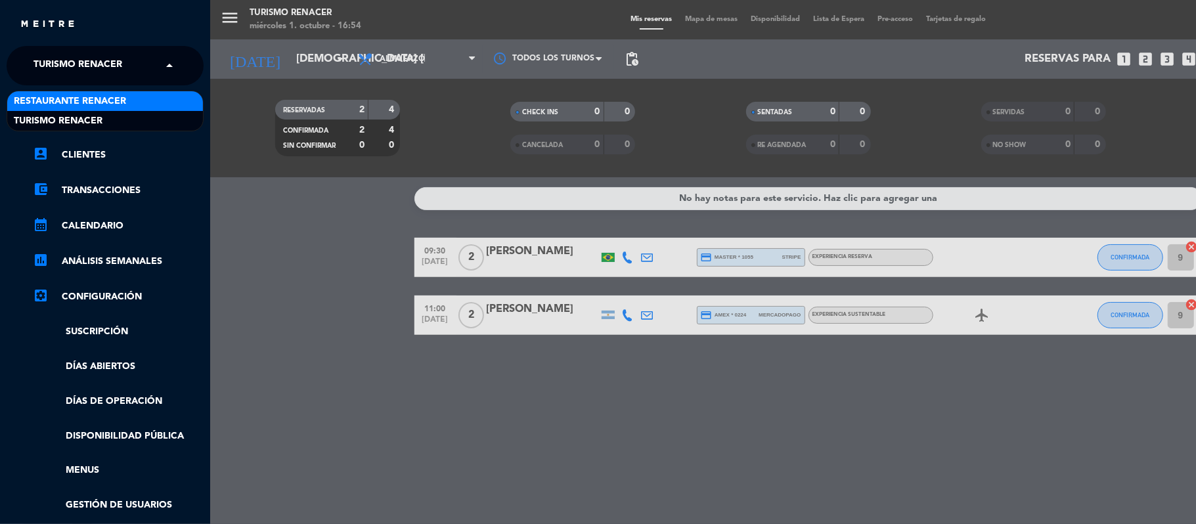
click at [96, 100] on span "Restaurante Renacer" at bounding box center [70, 101] width 112 height 15
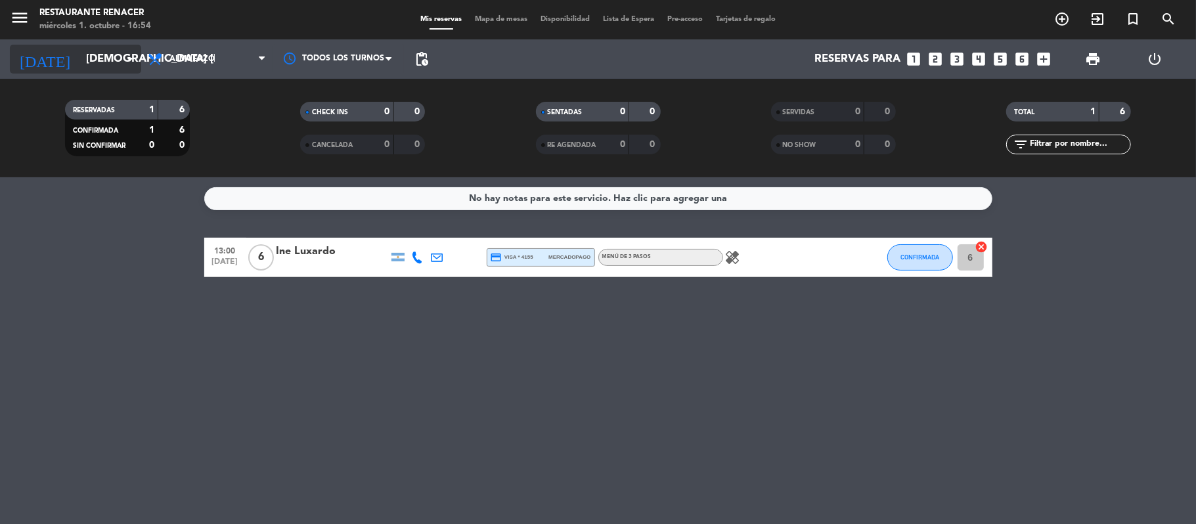
click at [102, 63] on input "jue. 2 oct." at bounding box center [150, 60] width 142 height 26
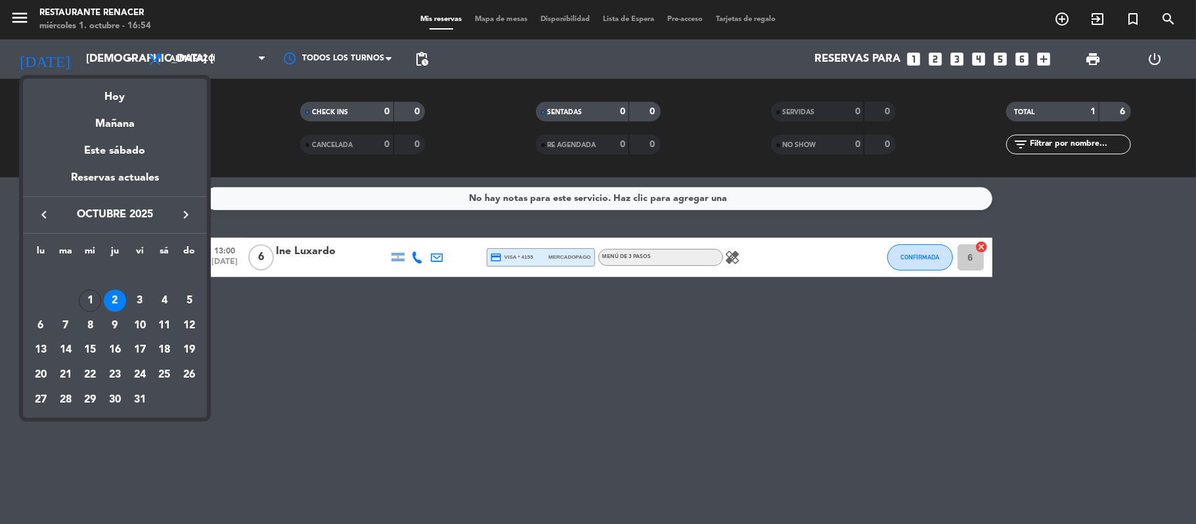
click at [22, 16] on div at bounding box center [598, 262] width 1196 height 524
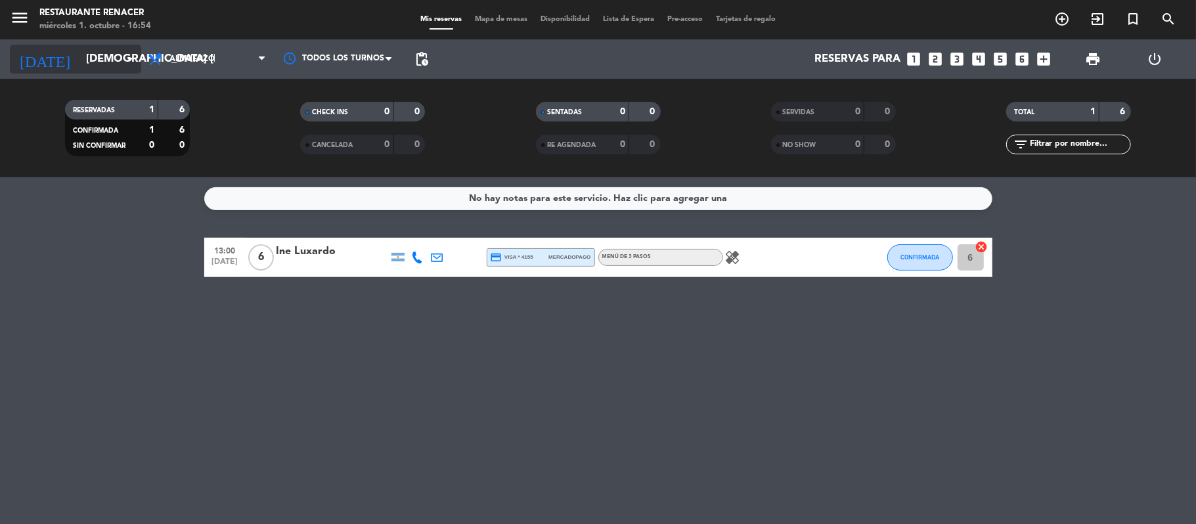
click at [91, 61] on input "jue. 2 oct." at bounding box center [150, 60] width 142 height 26
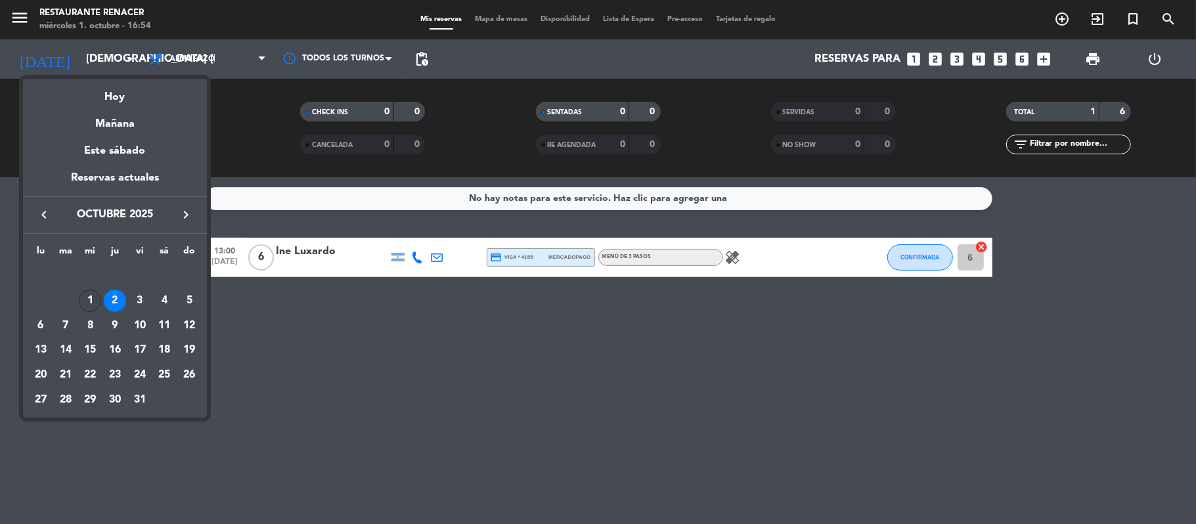
click at [91, 298] on div "1" at bounding box center [90, 301] width 22 height 22
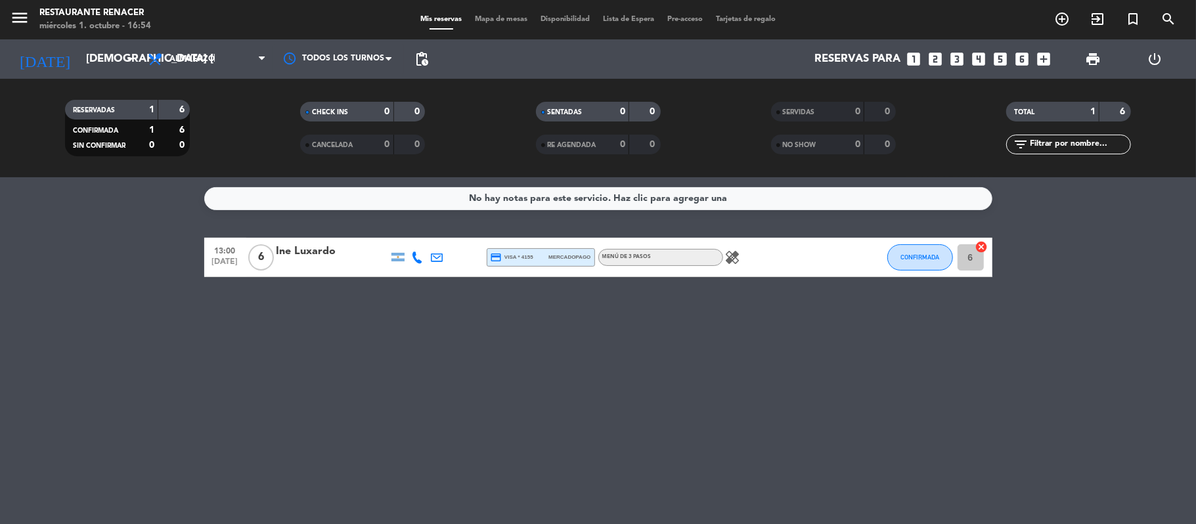
type input "mié. [DATE]"
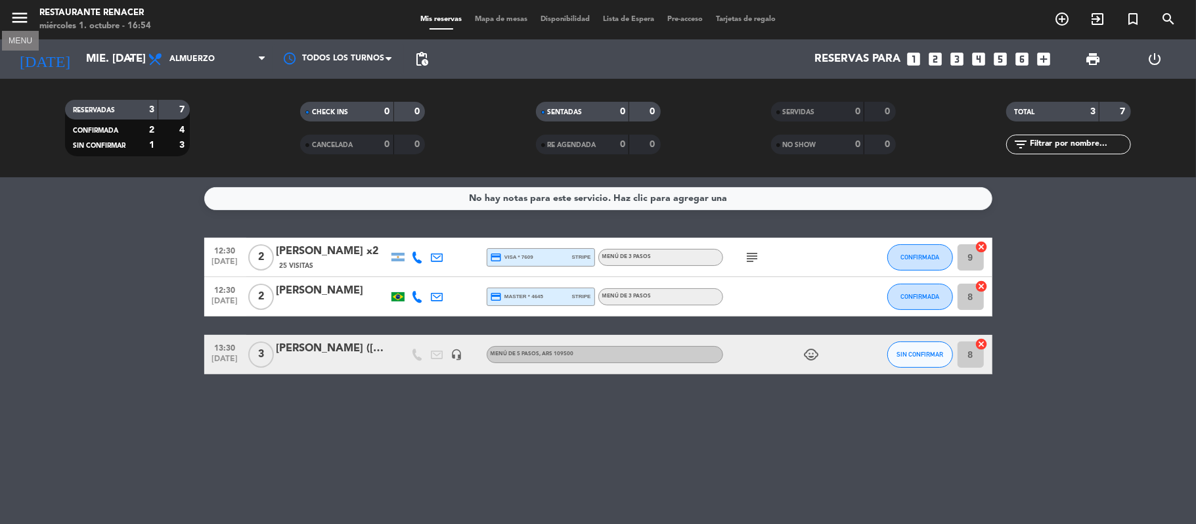
click at [12, 13] on icon "menu" at bounding box center [20, 18] width 20 height 20
